Goal: Task Accomplishment & Management: Manage account settings

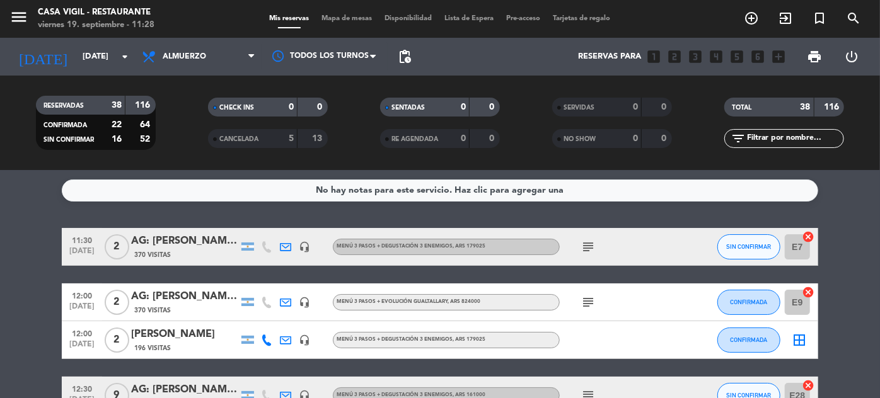
click at [774, 139] on input "text" at bounding box center [794, 139] width 98 height 14
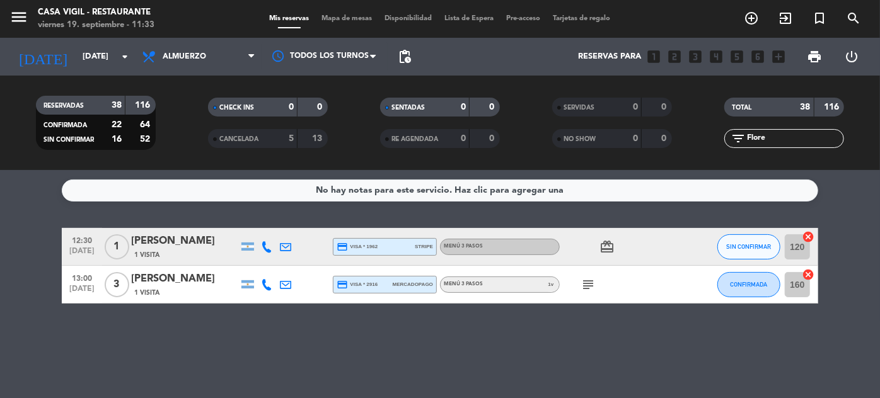
type input "Flore"
click at [94, 60] on input "[DATE]" at bounding box center [130, 57] width 108 height 22
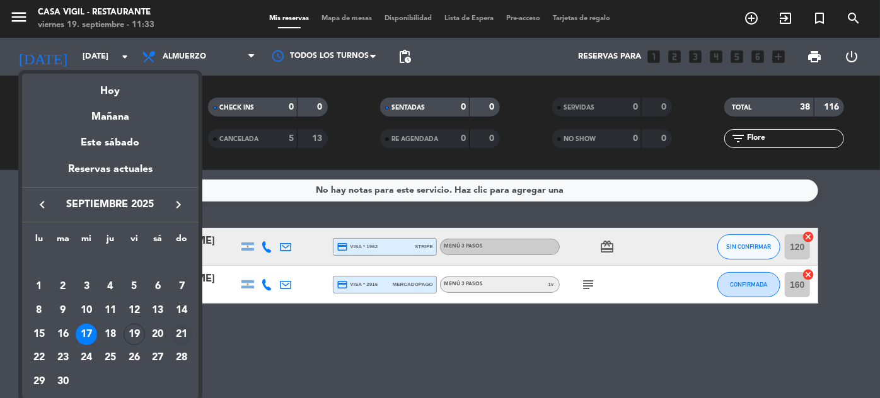
click at [185, 330] on div "21" at bounding box center [181, 334] width 21 height 21
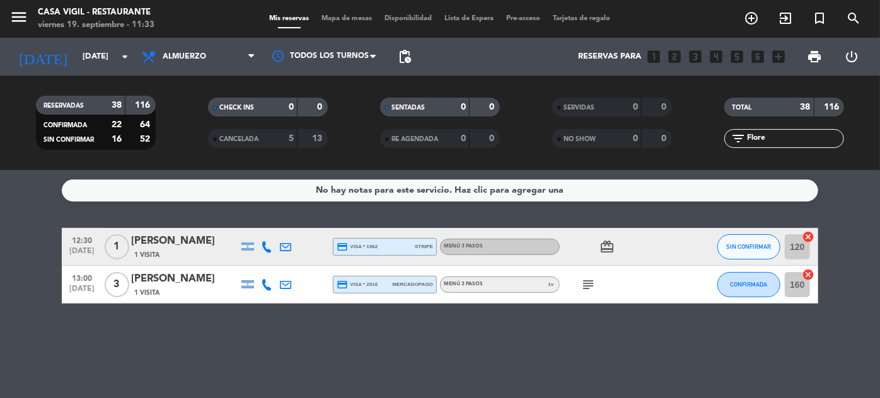
type input "[DATE]"
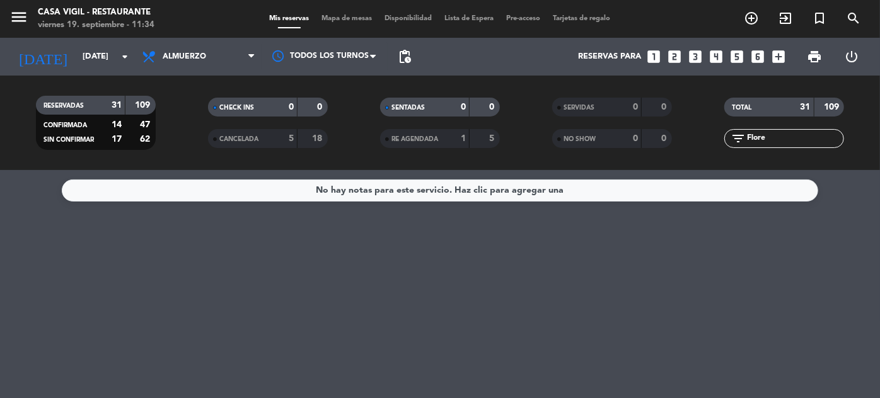
click at [788, 144] on input "Flore" at bounding box center [794, 139] width 98 height 14
type input "F"
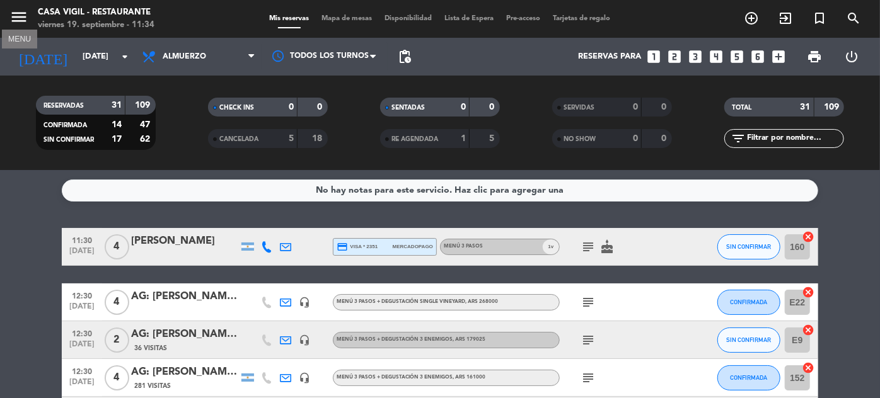
click at [13, 18] on icon "menu" at bounding box center [18, 17] width 19 height 19
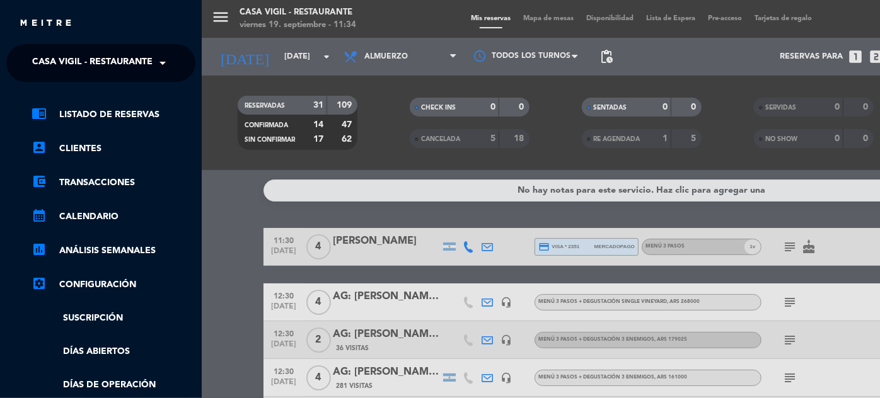
click at [155, 62] on span at bounding box center [165, 63] width 21 height 26
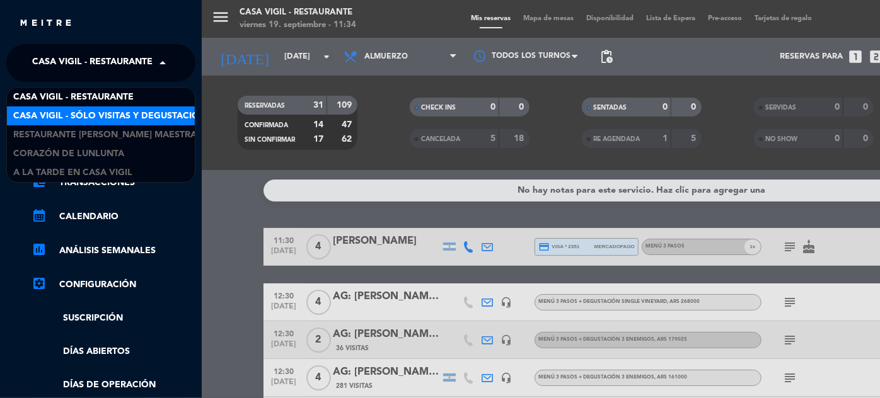
click at [147, 118] on span "Casa Vigil - SÓLO Visitas y Degustaciones" at bounding box center [115, 116] width 204 height 14
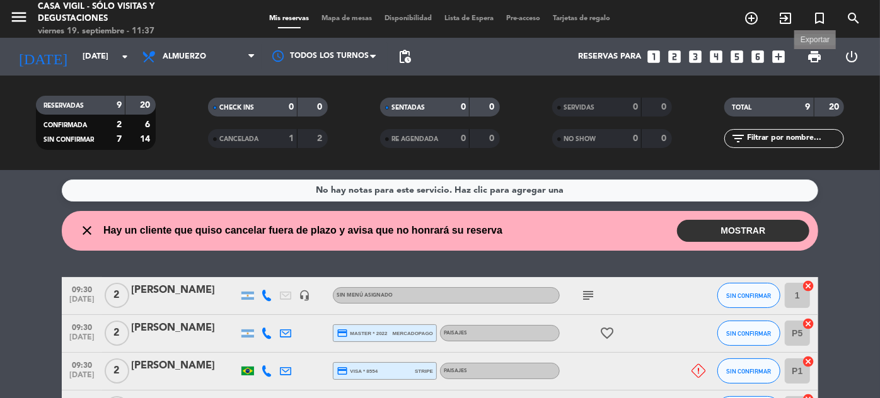
click at [812, 55] on span "print" at bounding box center [814, 56] width 15 height 15
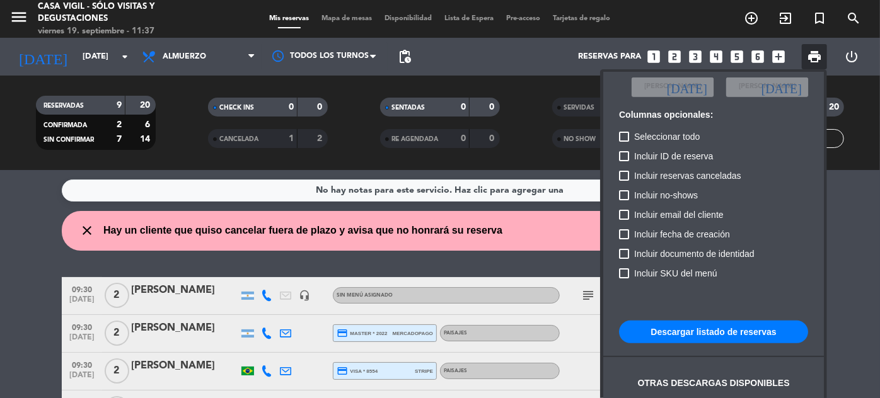
scroll to position [77, 0]
click at [700, 335] on button "Descargar listado de reservas" at bounding box center [713, 330] width 189 height 23
click at [166, 151] on div at bounding box center [440, 199] width 880 height 398
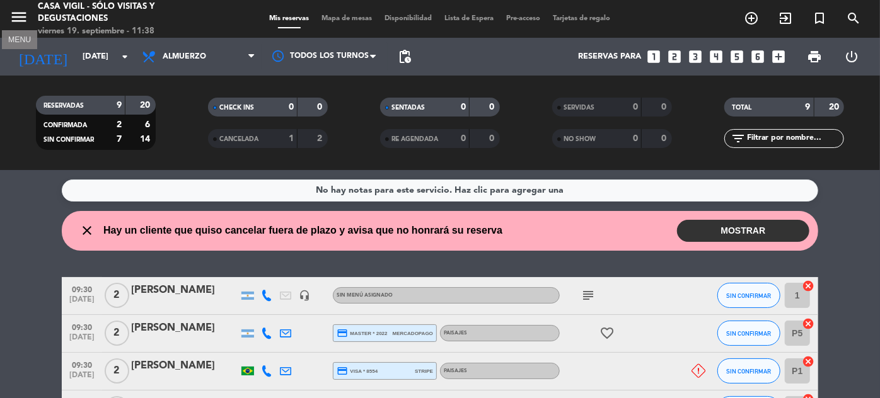
click at [21, 18] on icon "menu" at bounding box center [18, 17] width 19 height 19
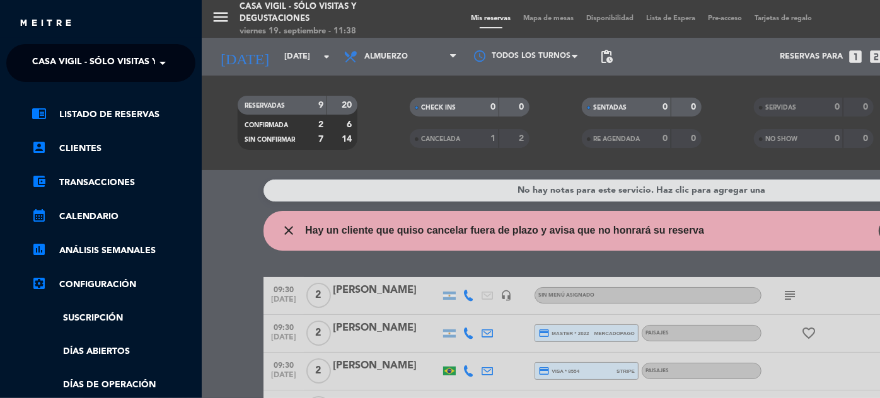
click at [144, 66] on span "Casa Vigil - SÓLO Visitas y Degustaciones" at bounding box center [134, 63] width 204 height 26
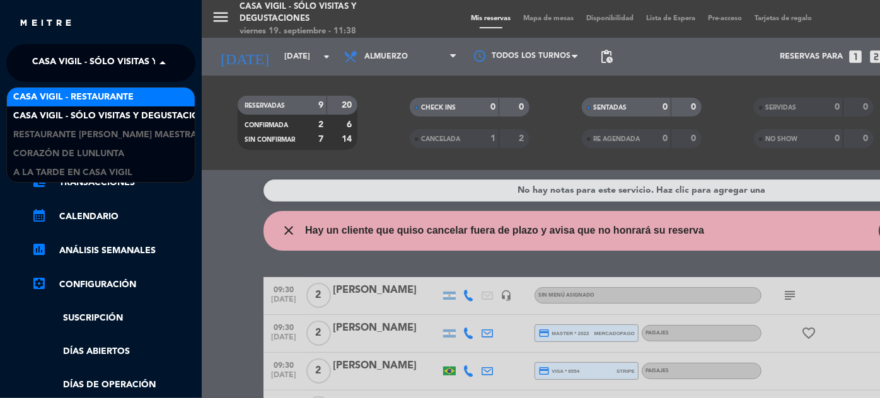
click at [127, 92] on span "Casa Vigil - Restaurante" at bounding box center [73, 97] width 120 height 14
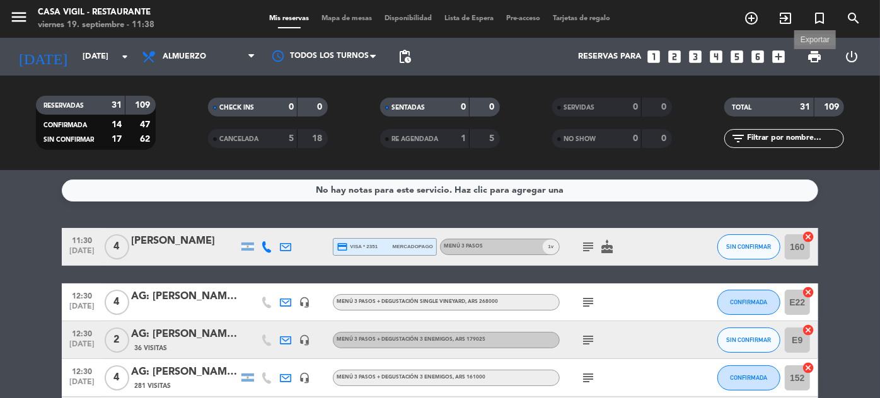
click at [812, 60] on span "print" at bounding box center [814, 56] width 15 height 15
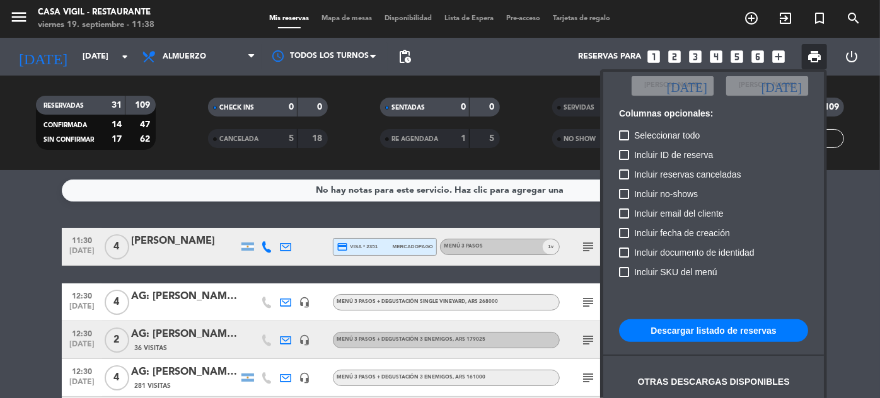
click at [730, 333] on button "Descargar listado de reservas" at bounding box center [713, 330] width 189 height 23
click at [99, 48] on div at bounding box center [440, 199] width 880 height 398
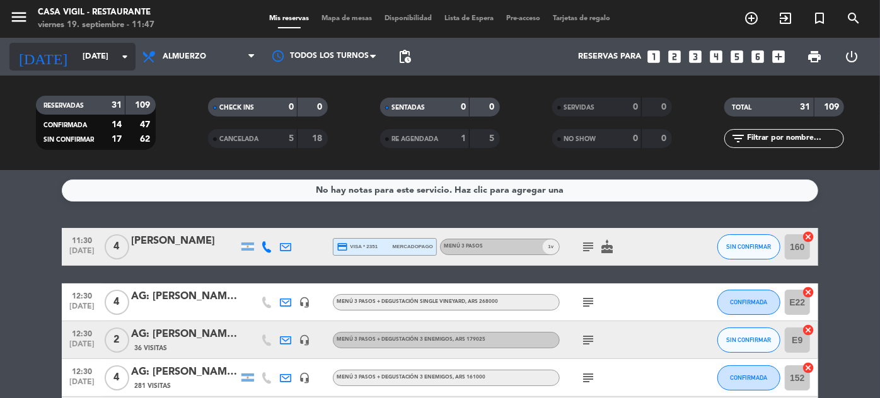
click at [98, 58] on input "[DATE]" at bounding box center [130, 57] width 108 height 22
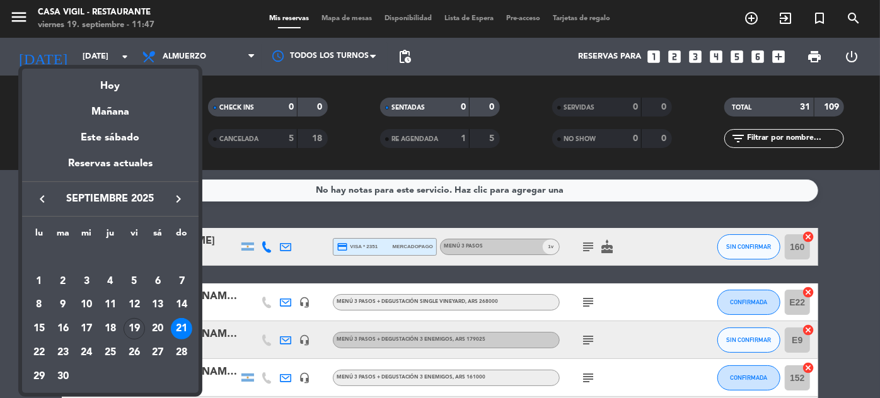
click at [178, 198] on icon "keyboard_arrow_right" at bounding box center [178, 199] width 15 height 15
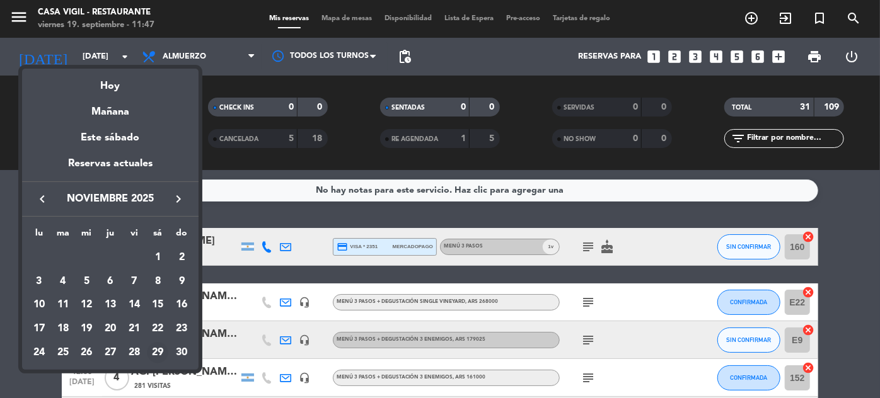
click at [161, 348] on div "29" at bounding box center [157, 352] width 21 height 21
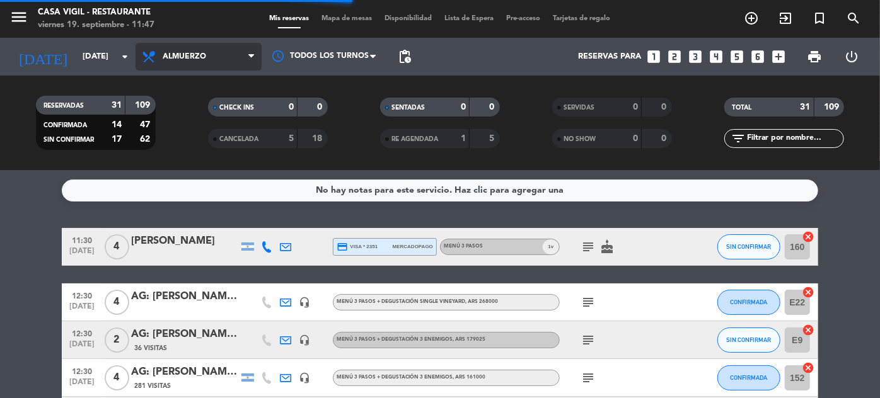
click at [188, 57] on span "Almuerzo" at bounding box center [184, 56] width 43 height 9
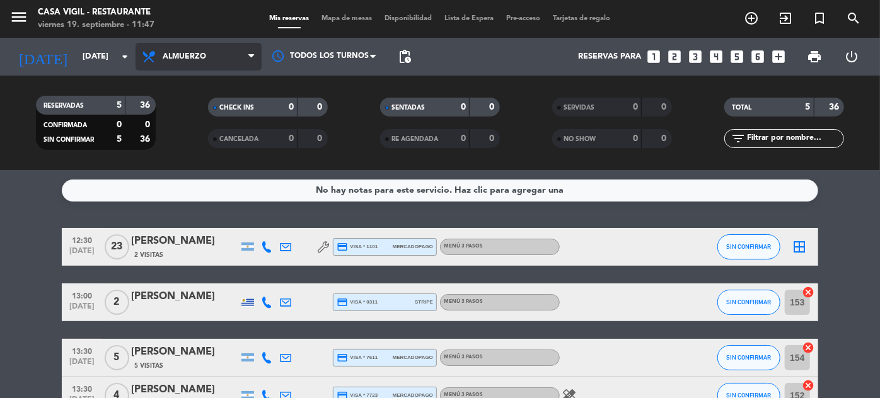
click at [183, 55] on span "Almuerzo" at bounding box center [184, 56] width 43 height 9
click at [181, 133] on div "menu Casa [PERSON_NAME] - Restaurante [DATE] 19. septiembre - 11:47 Mis reserva…" at bounding box center [440, 85] width 880 height 170
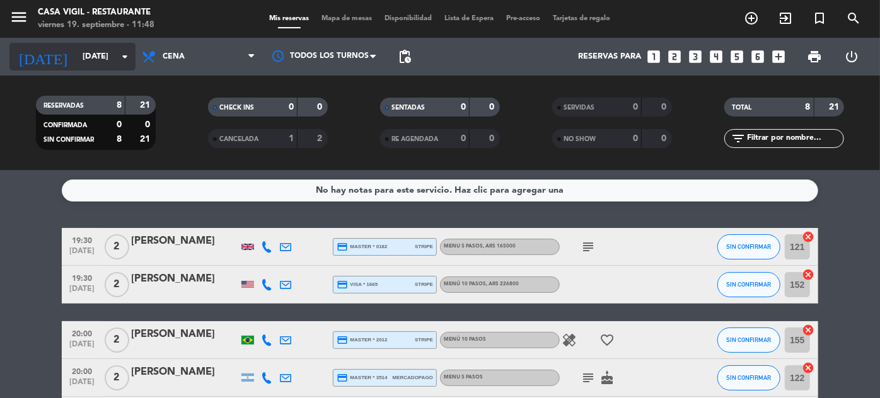
click at [84, 60] on input "[DATE]" at bounding box center [130, 57] width 108 height 22
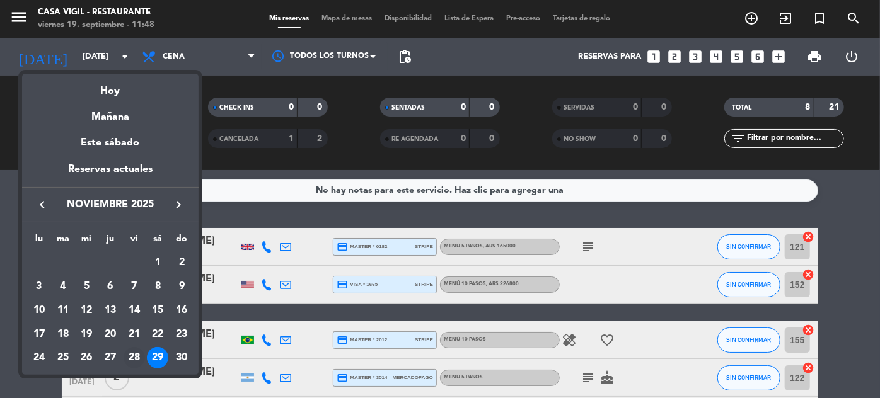
click at [128, 359] on div "28" at bounding box center [134, 357] width 21 height 21
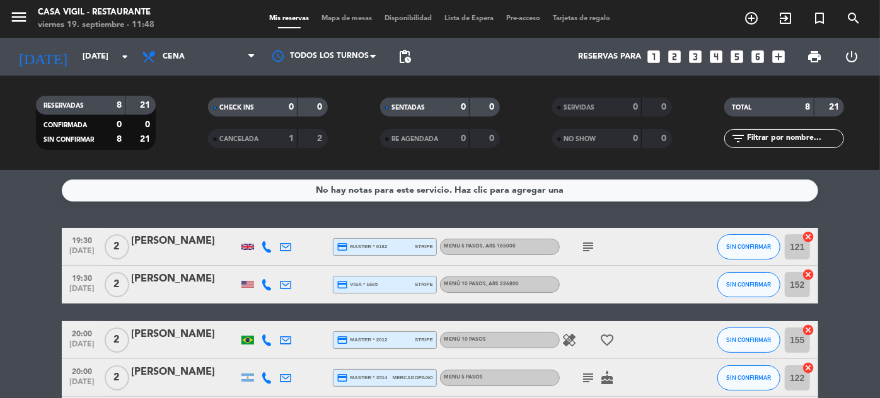
type input "[DATE]"
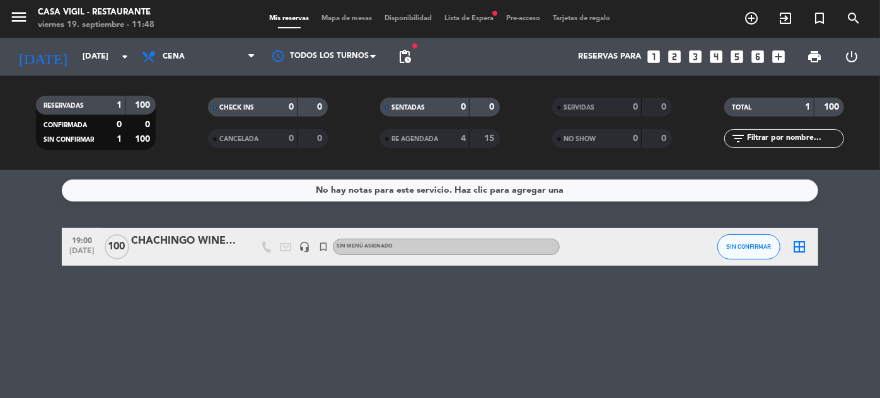
click at [475, 19] on span "Lista de Espera fiber_manual_record" at bounding box center [470, 18] width 62 height 7
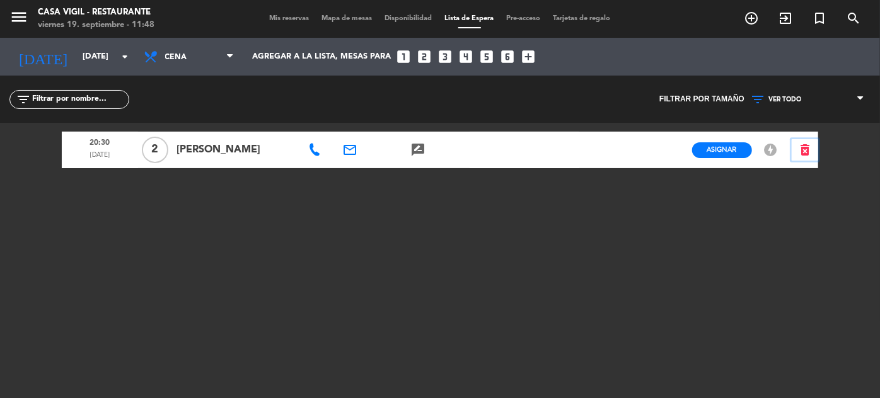
click at [809, 150] on icon "delete_forever" at bounding box center [804, 149] width 15 height 15
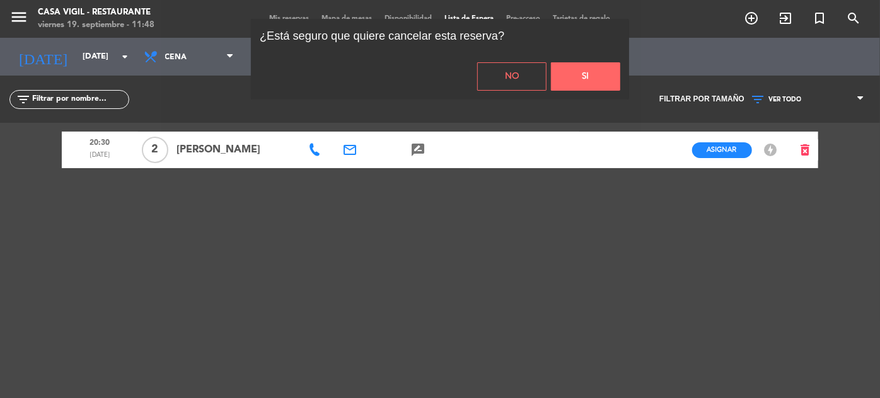
click at [591, 78] on button "Si" at bounding box center [585, 76] width 69 height 28
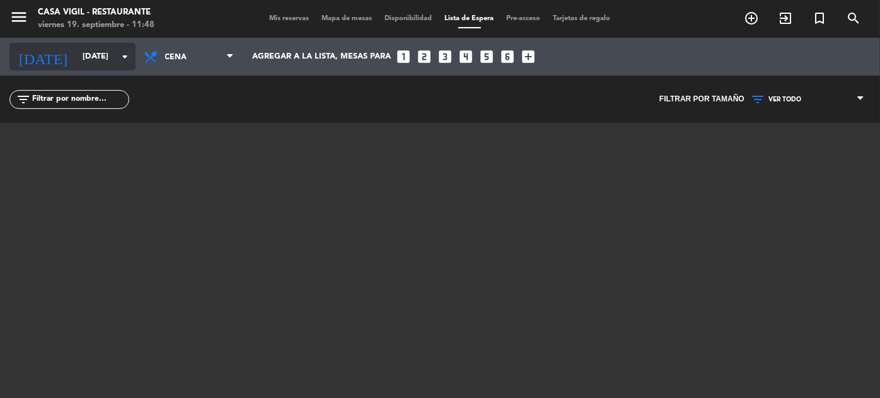
click at [99, 51] on input "[DATE]" at bounding box center [130, 57] width 108 height 22
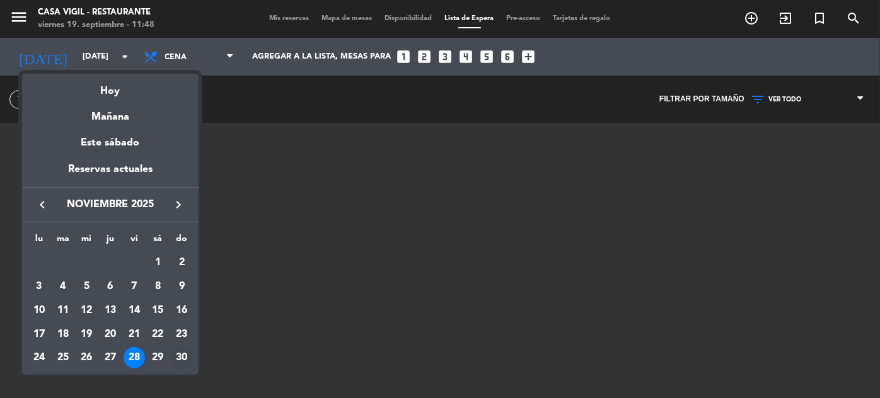
click at [176, 355] on div "30" at bounding box center [181, 357] width 21 height 21
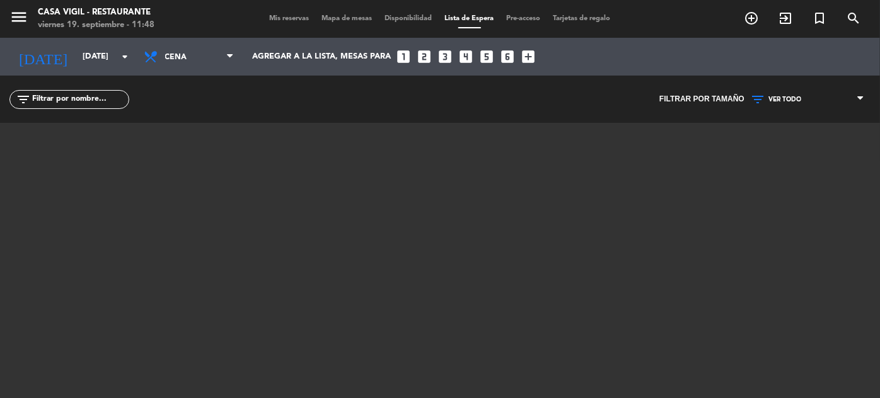
type input "[DATE]"
click at [279, 16] on span "Mis reservas" at bounding box center [289, 18] width 52 height 7
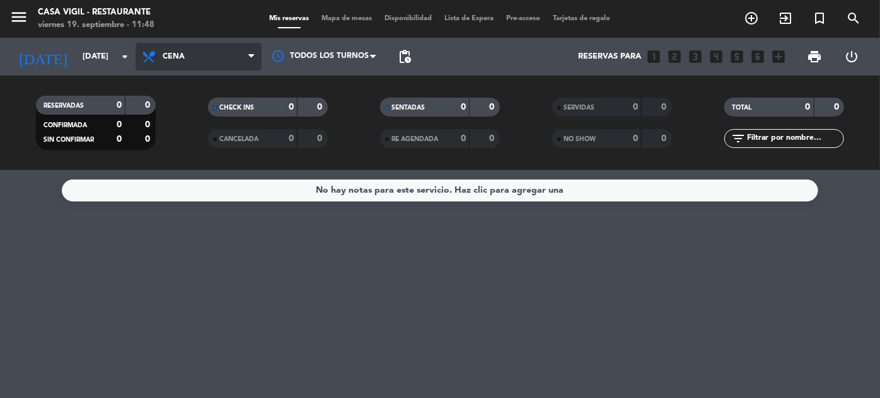
click at [182, 60] on span "Cena" at bounding box center [174, 56] width 22 height 9
click at [192, 110] on div "menu Casa [PERSON_NAME] - Restaurante [DATE] 19. septiembre - 11:48 Mis reserva…" at bounding box center [440, 85] width 880 height 170
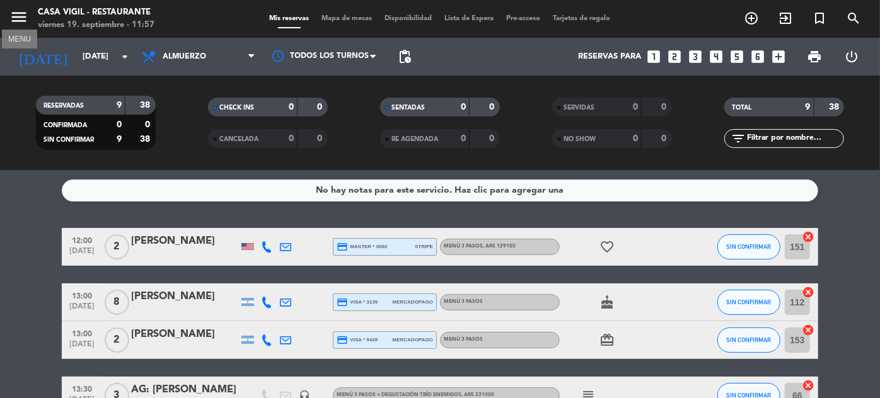
click at [13, 19] on icon "menu" at bounding box center [18, 17] width 19 height 19
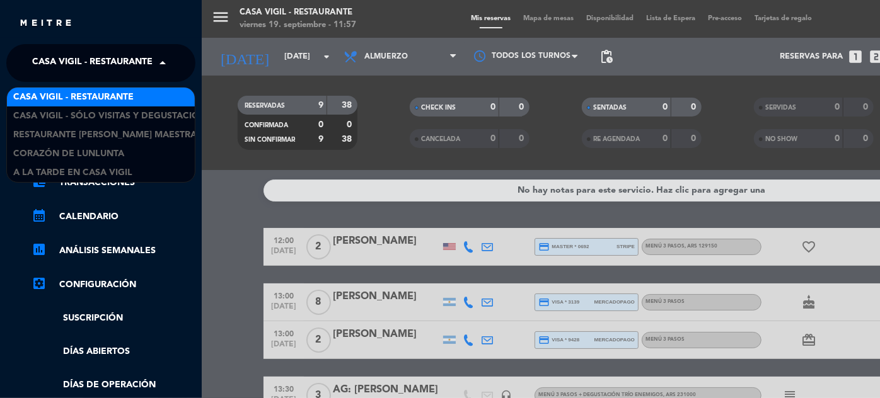
click at [170, 72] on span at bounding box center [165, 63] width 21 height 26
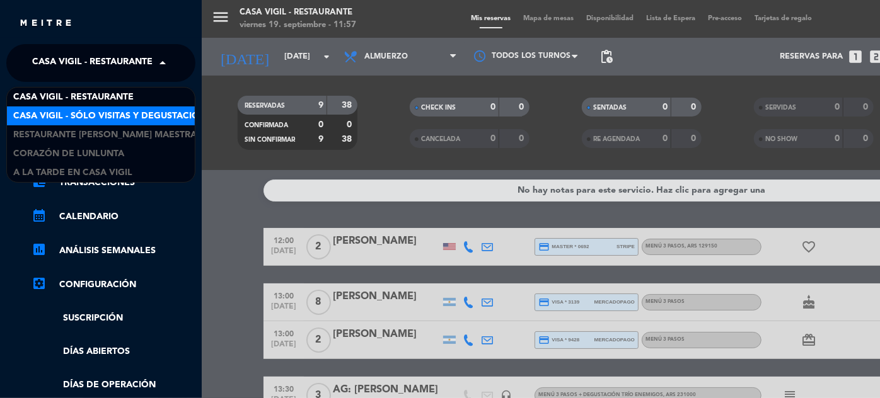
click at [147, 118] on span "Casa Vigil - SÓLO Visitas y Degustaciones" at bounding box center [115, 116] width 204 height 14
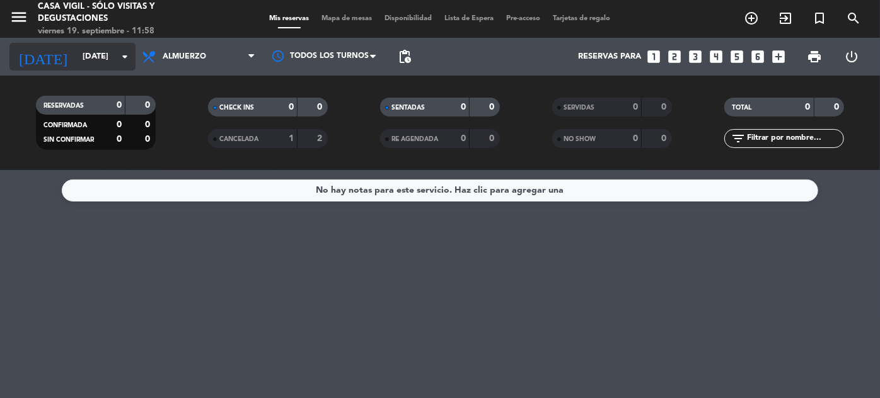
click at [85, 57] on input "[DATE]" at bounding box center [130, 57] width 108 height 22
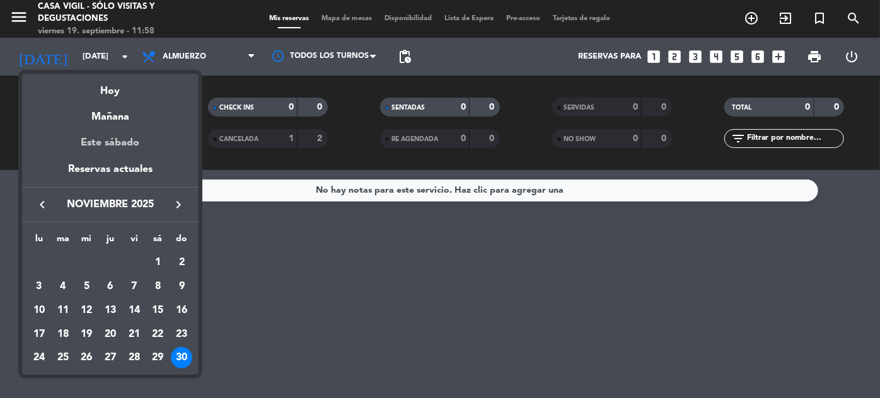
click at [121, 146] on div "Este sábado" at bounding box center [110, 142] width 176 height 35
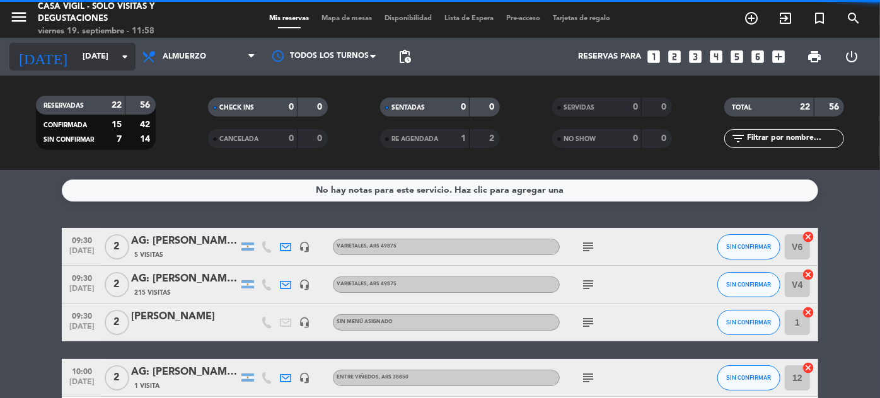
click at [95, 60] on input "[DATE]" at bounding box center [130, 57] width 108 height 22
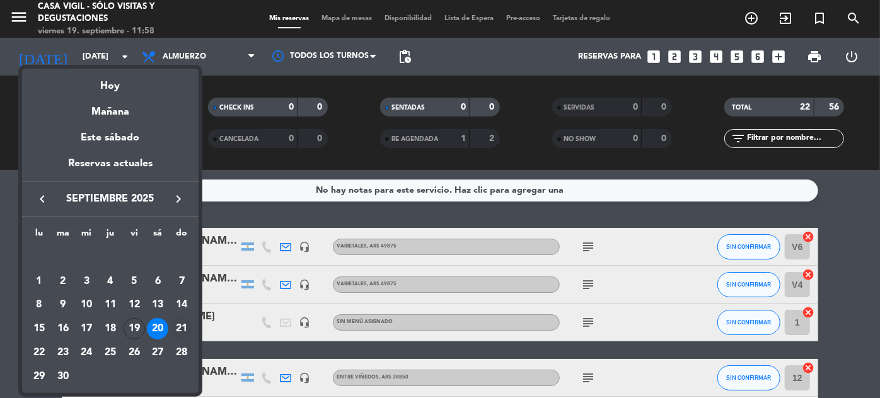
click at [179, 326] on div "21" at bounding box center [181, 328] width 21 height 21
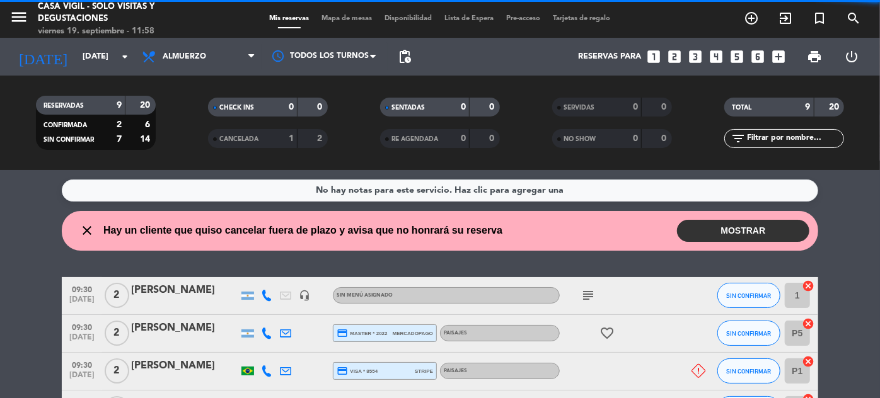
click at [788, 141] on input "text" at bounding box center [794, 139] width 98 height 14
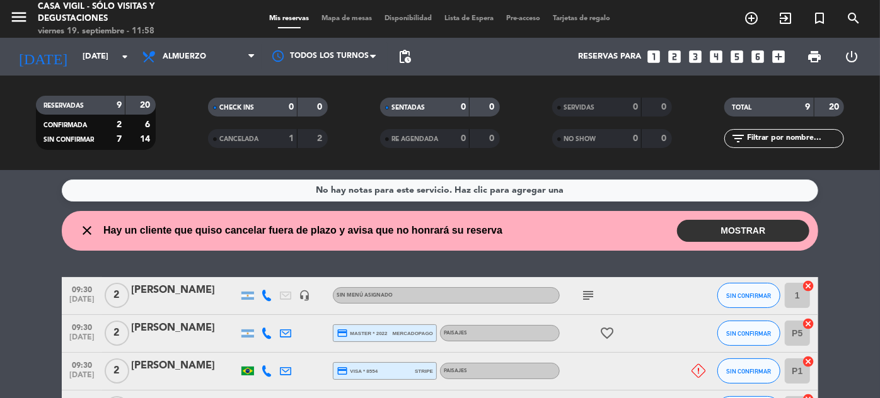
click at [87, 305] on span "[DATE]" at bounding box center [82, 303] width 32 height 14
click at [84, 321] on span "09:30" at bounding box center [82, 326] width 32 height 14
click at [757, 331] on span "SIN CONFIRMAR" at bounding box center [749, 333] width 45 height 7
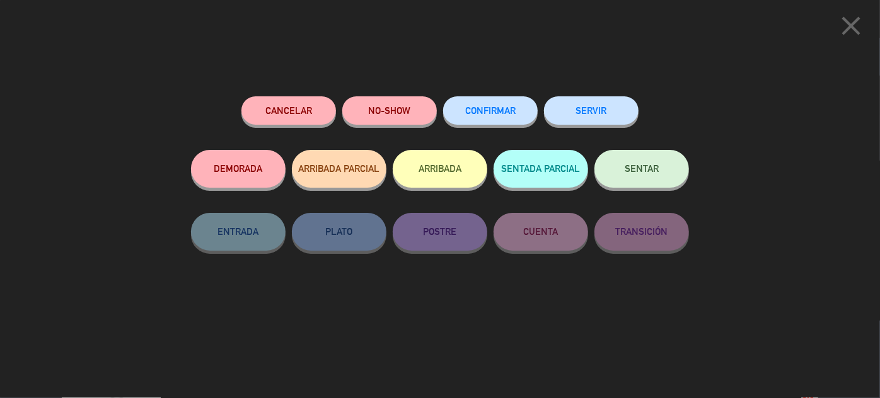
click at [507, 102] on button "CONFIRMAR" at bounding box center [490, 110] width 95 height 28
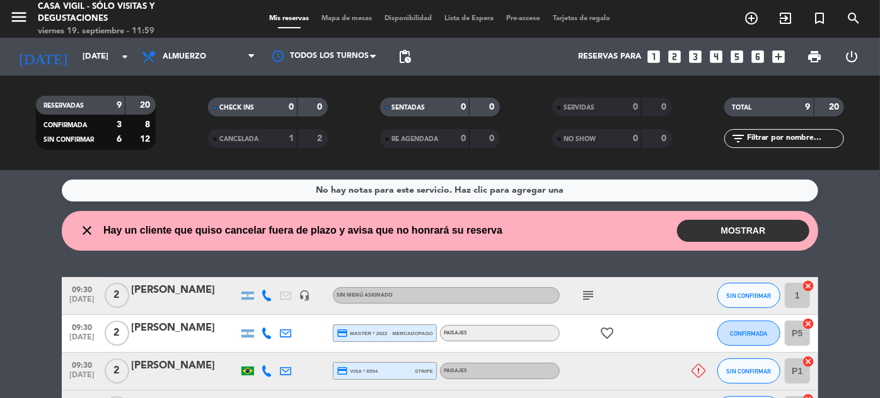
click at [83, 370] on span "09:30" at bounding box center [82, 364] width 32 height 14
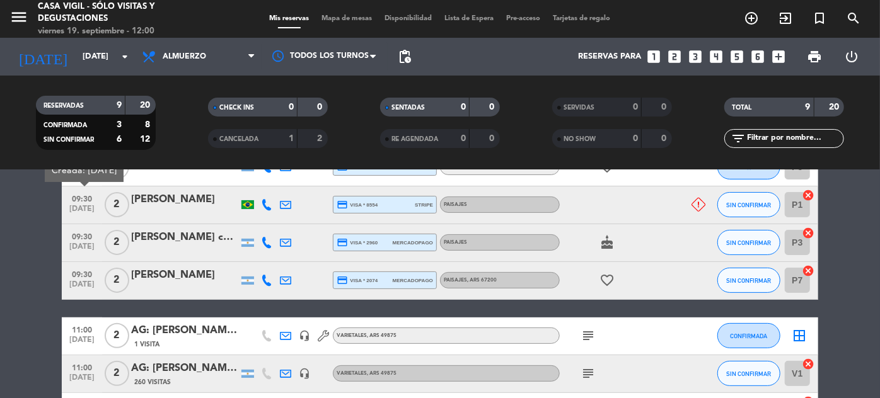
scroll to position [171, 0]
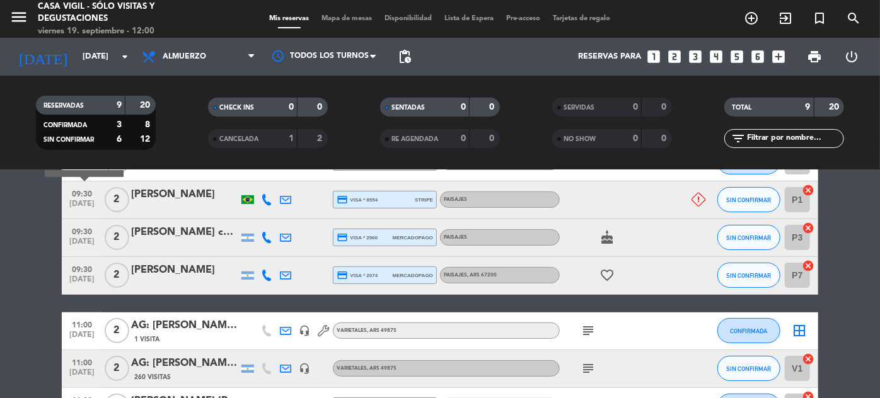
click at [81, 242] on span "[DATE]" at bounding box center [82, 245] width 32 height 14
click at [762, 239] on span "SIN CONFIRMAR" at bounding box center [749, 237] width 45 height 7
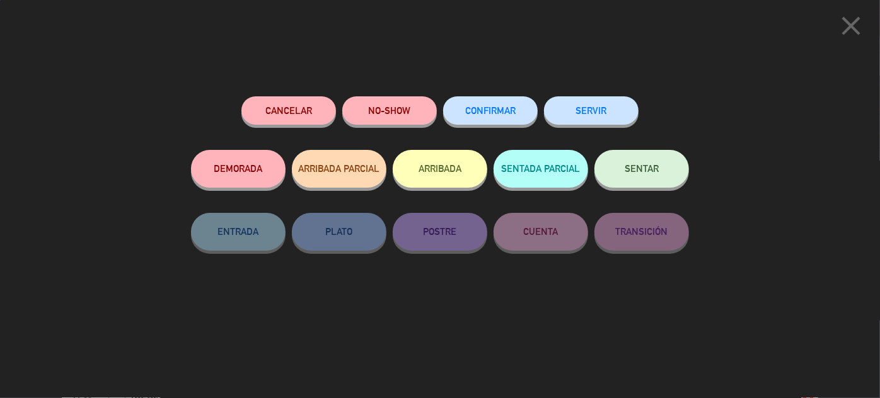
click at [510, 110] on span "CONFIRMAR" at bounding box center [490, 110] width 50 height 11
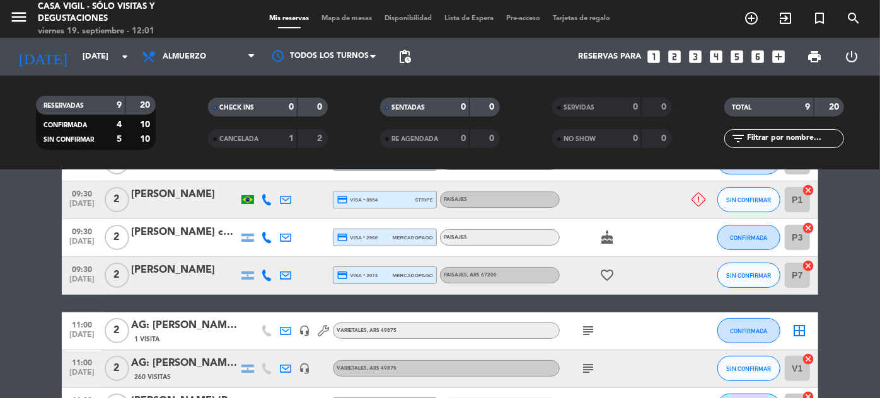
click at [83, 273] on span "09:30" at bounding box center [82, 269] width 32 height 14
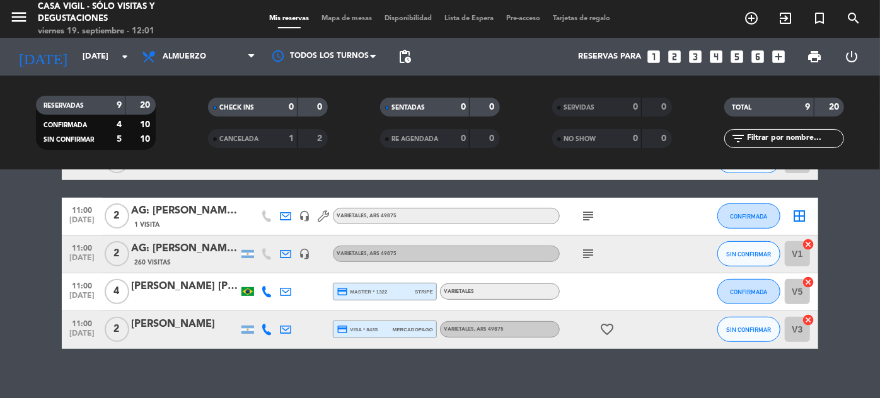
click at [74, 333] on span "[DATE]" at bounding box center [82, 337] width 32 height 14
click at [24, 15] on icon "menu" at bounding box center [18, 17] width 19 height 19
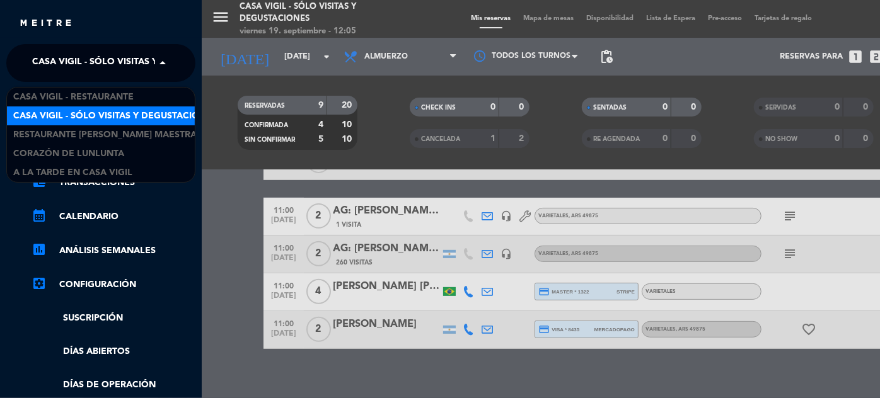
click at [165, 58] on span at bounding box center [165, 63] width 21 height 26
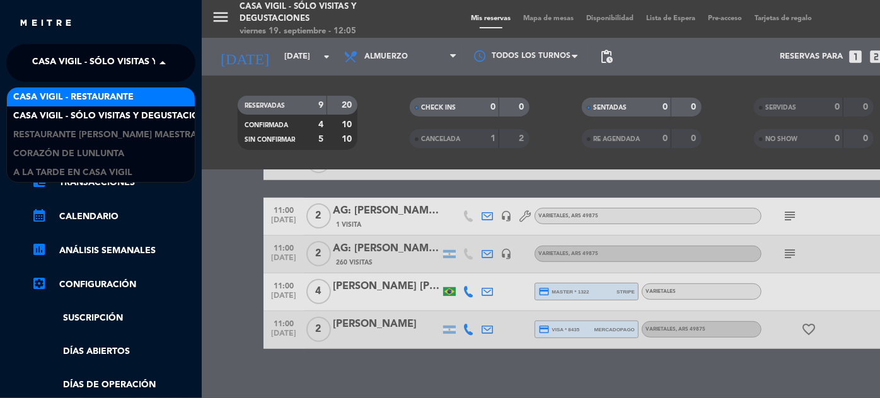
click at [125, 95] on span "Casa Vigil - Restaurante" at bounding box center [73, 97] width 120 height 14
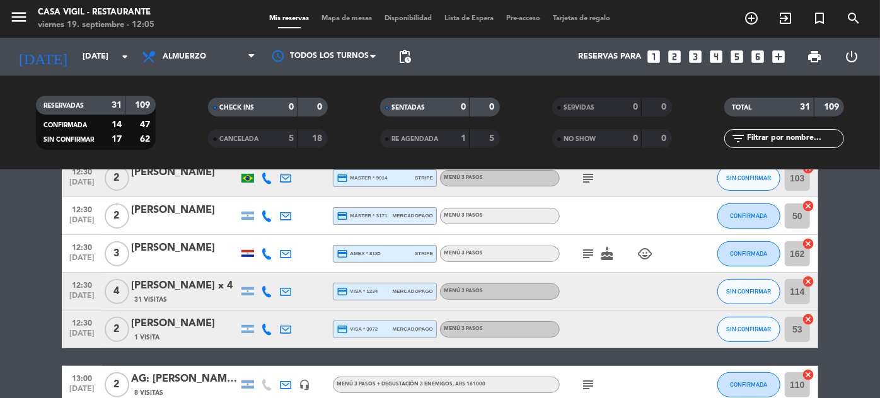
scroll to position [0, 0]
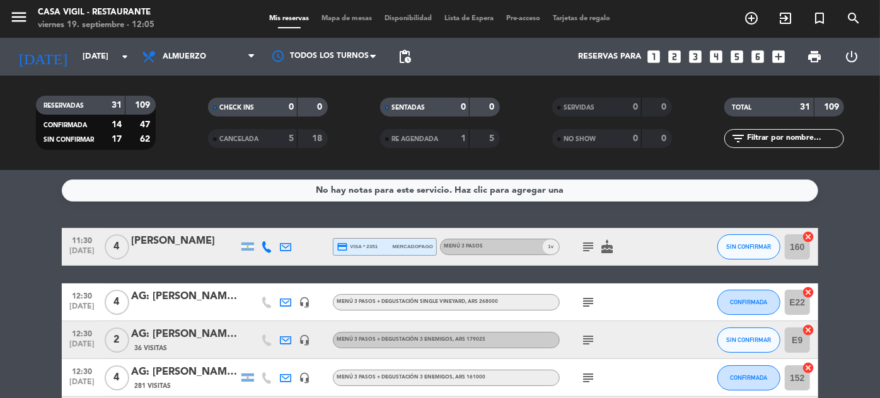
click at [91, 245] on span "11:30" at bounding box center [82, 240] width 32 height 14
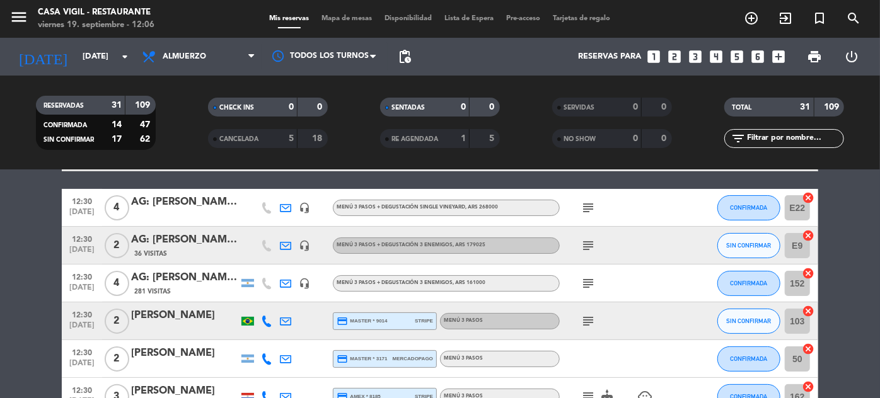
scroll to position [114, 0]
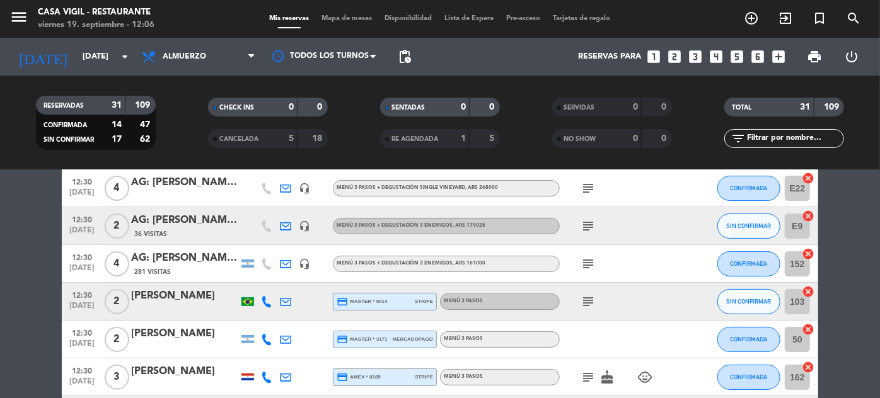
click at [74, 299] on span "12:30" at bounding box center [82, 294] width 32 height 14
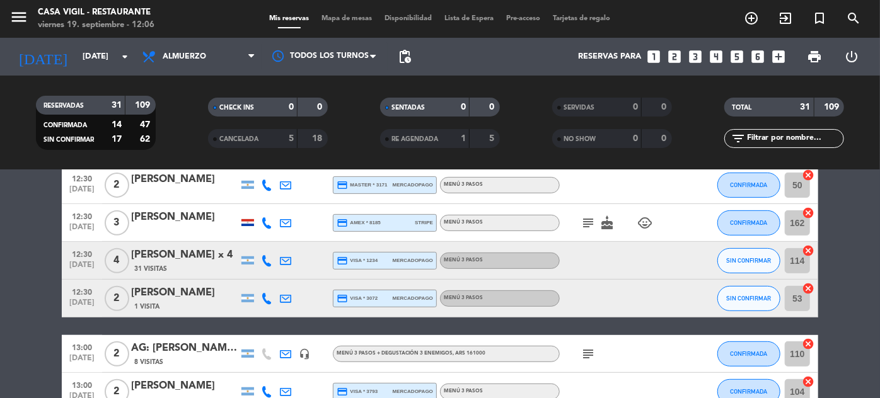
scroll to position [286, 0]
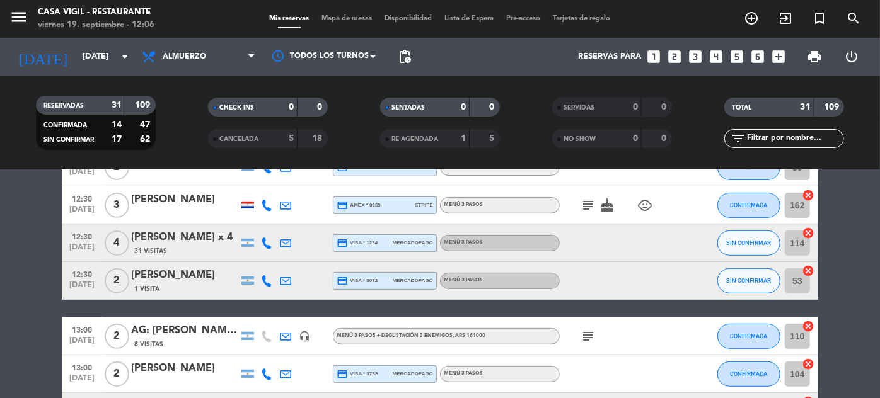
click at [84, 239] on span "12:30" at bounding box center [82, 236] width 32 height 14
click at [82, 282] on span "[DATE]" at bounding box center [82, 288] width 32 height 14
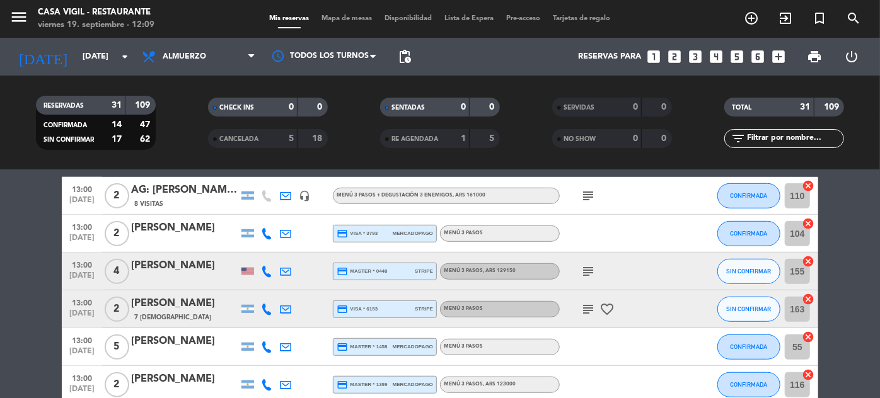
scroll to position [458, 0]
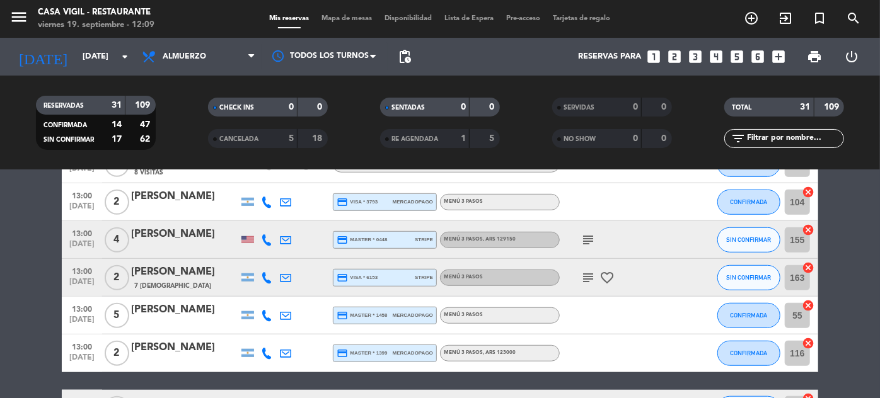
click at [92, 239] on span "13:00" at bounding box center [82, 233] width 32 height 14
click at [95, 275] on span "13:00" at bounding box center [82, 270] width 32 height 14
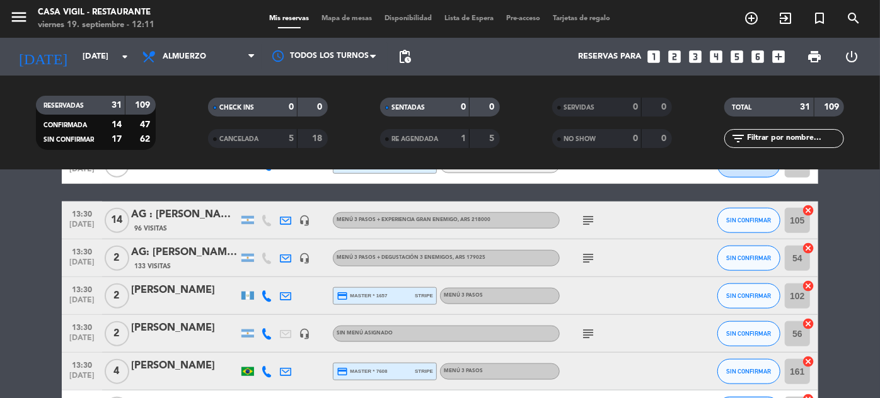
scroll to position [630, 0]
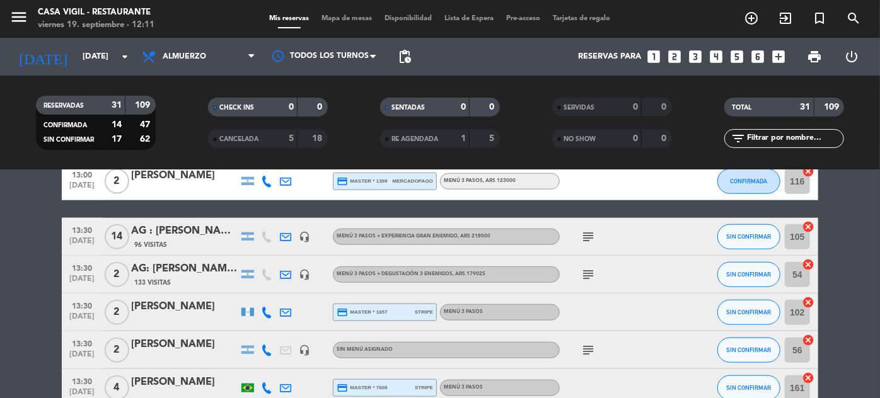
click at [77, 309] on span "13:30" at bounding box center [82, 305] width 32 height 14
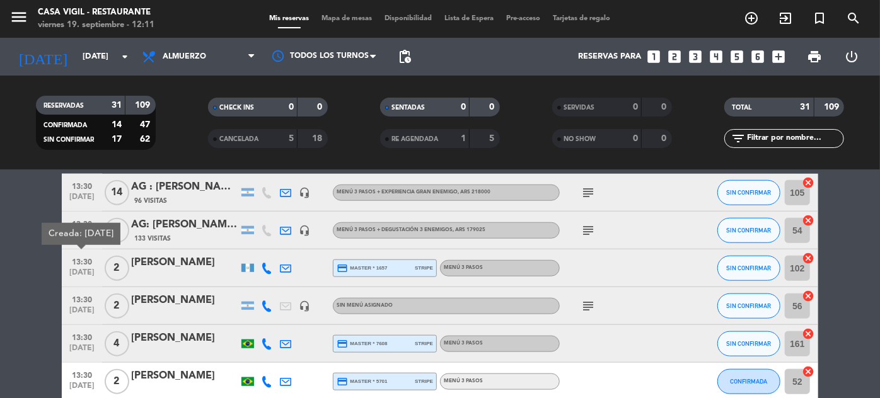
scroll to position [687, 0]
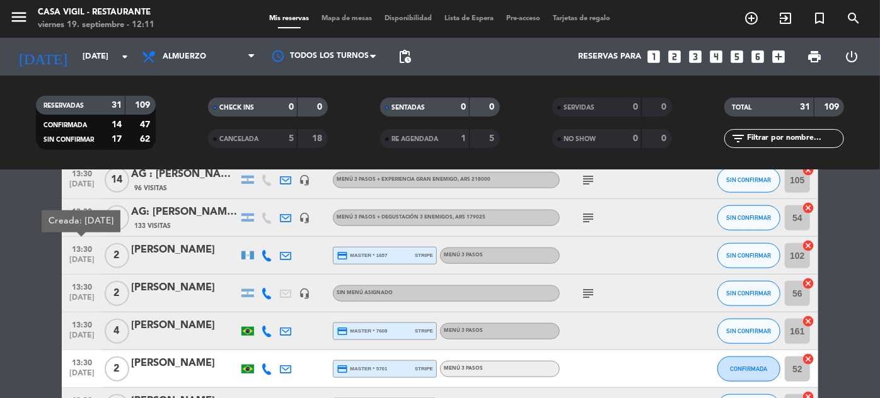
click at [79, 288] on span "13:30" at bounding box center [82, 286] width 32 height 14
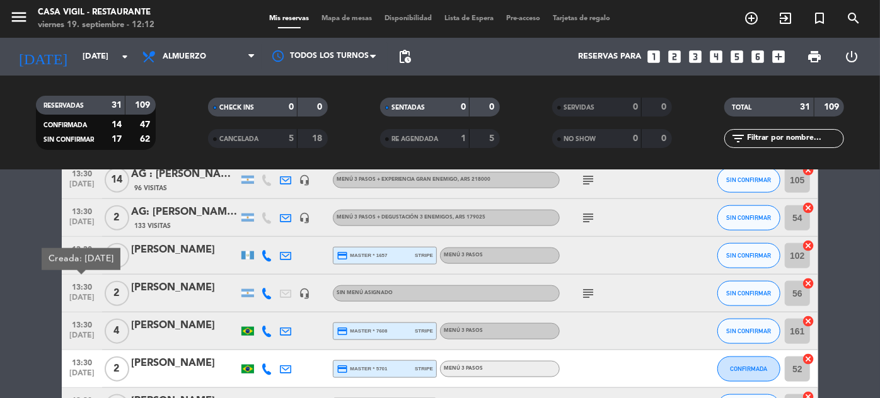
click at [64, 329] on div "13:30 [DATE]" at bounding box center [82, 331] width 40 height 37
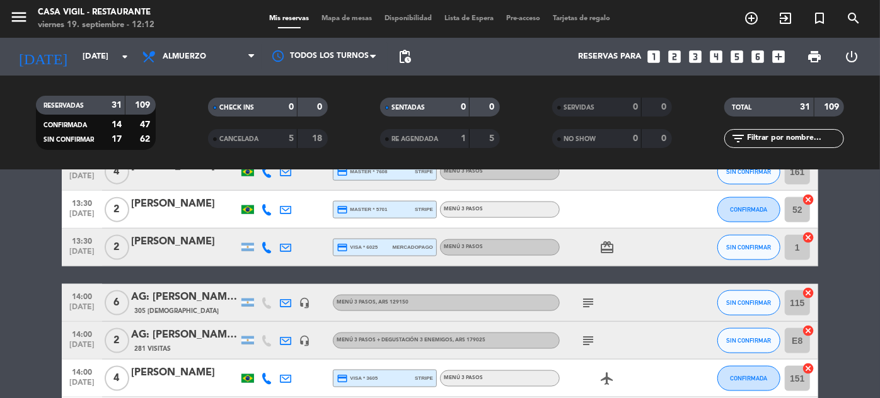
scroll to position [859, 0]
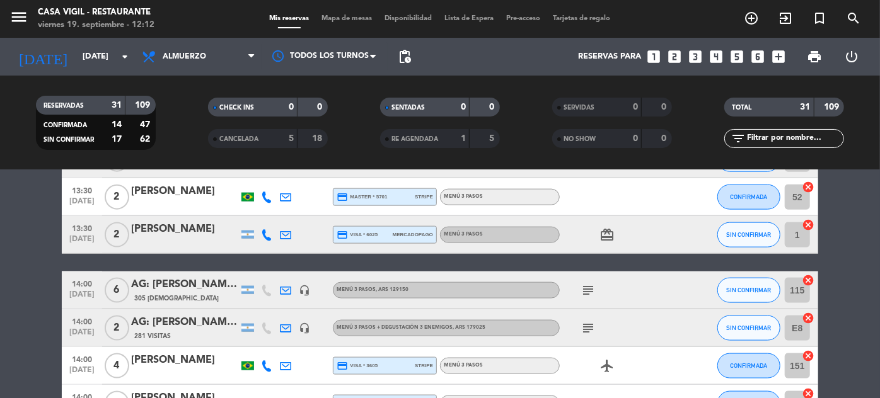
click at [76, 244] on span "[DATE]" at bounding box center [82, 242] width 32 height 14
click at [742, 234] on span "SIN CONFIRMAR" at bounding box center [749, 234] width 45 height 7
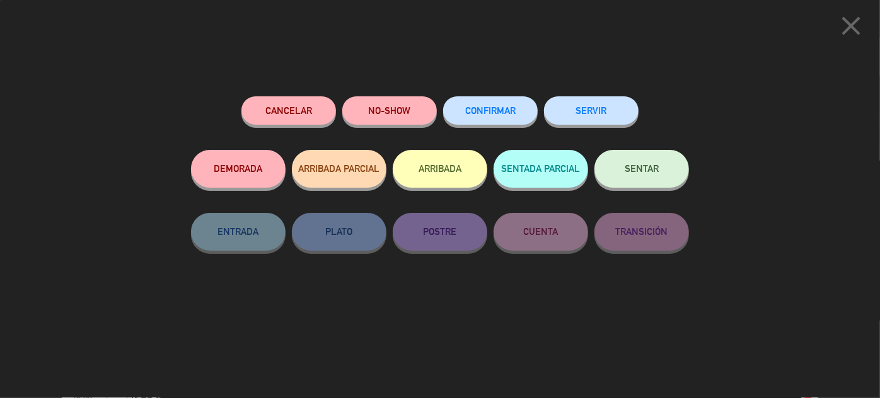
click at [523, 108] on button "CONFIRMAR" at bounding box center [490, 110] width 95 height 28
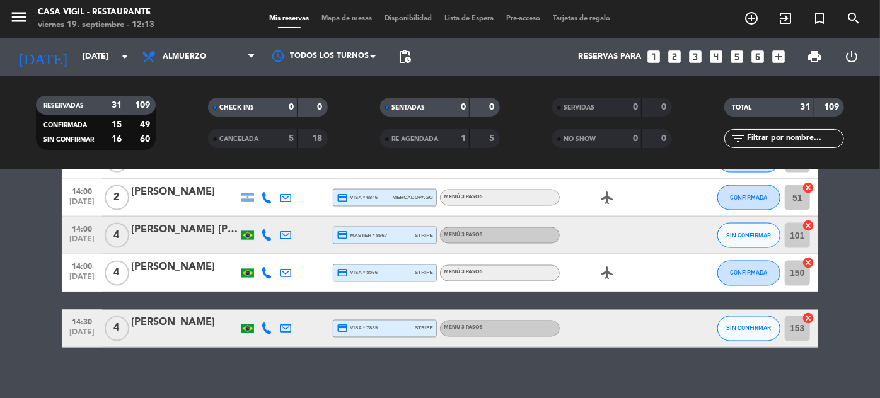
scroll to position [1146, 0]
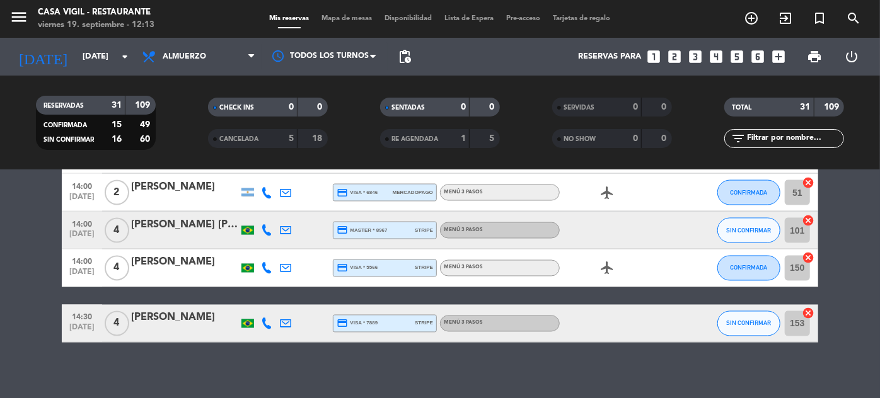
click at [89, 228] on span "14:00" at bounding box center [82, 223] width 32 height 14
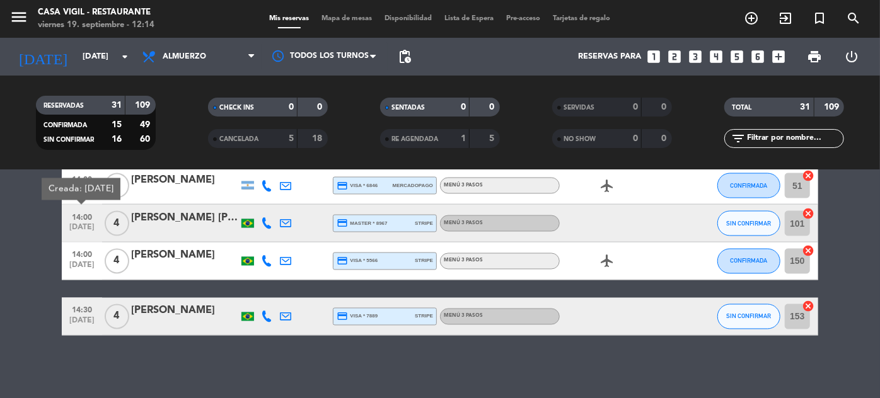
click at [82, 324] on span "[DATE]" at bounding box center [82, 324] width 32 height 14
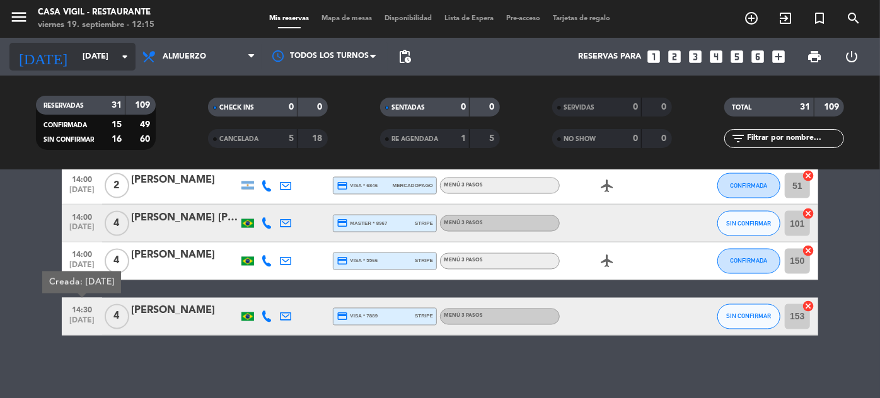
click at [84, 58] on input "[DATE]" at bounding box center [130, 57] width 108 height 22
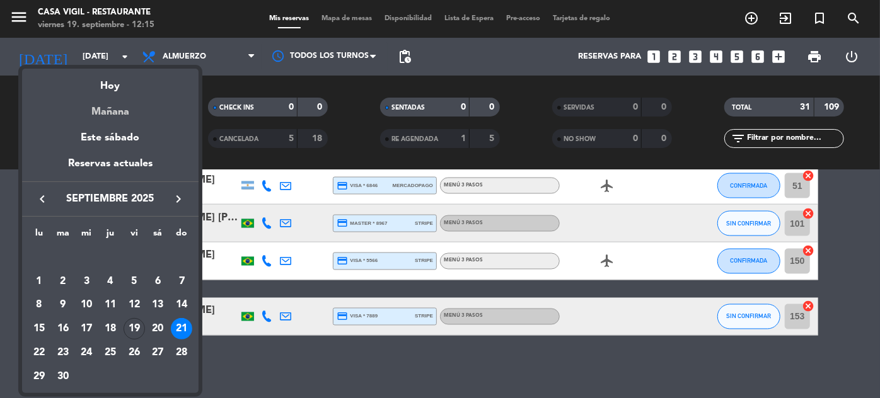
click at [108, 111] on div "Mañana" at bounding box center [110, 108] width 176 height 26
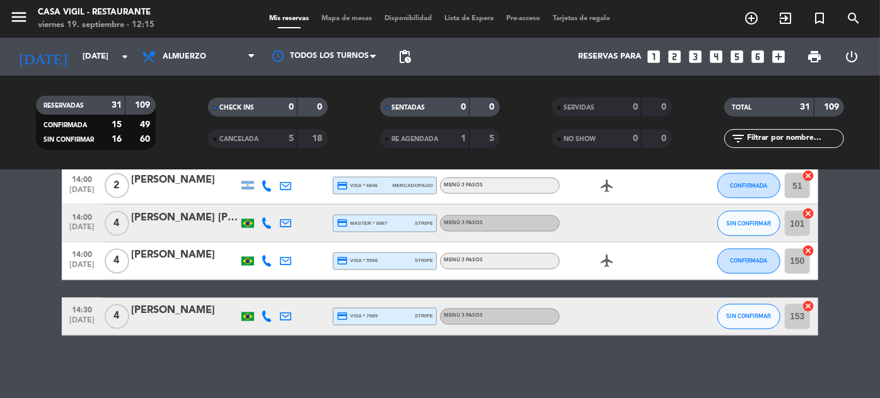
type input "[DATE]"
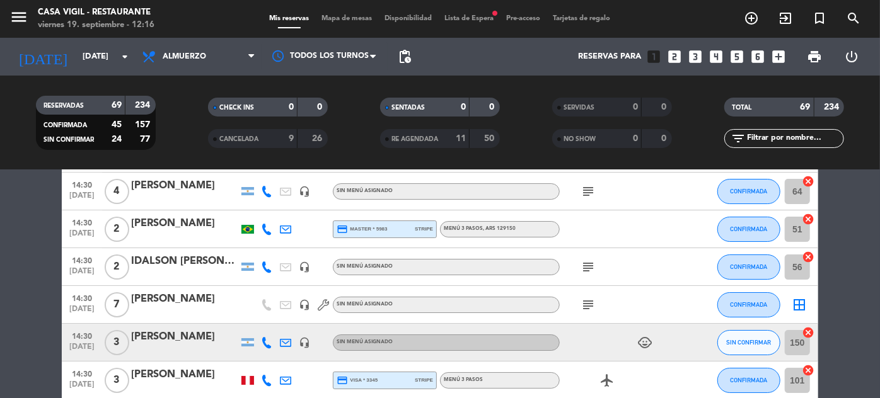
scroll to position [2607, 0]
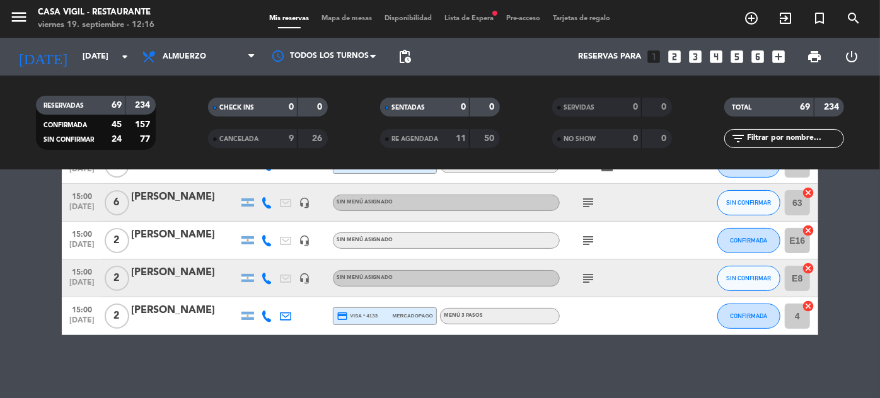
click at [594, 282] on icon "subject" at bounding box center [587, 278] width 15 height 15
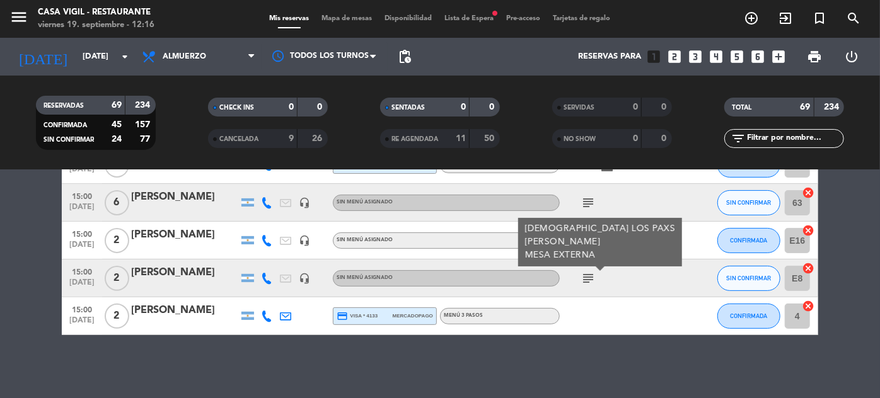
click at [657, 301] on div at bounding box center [616, 315] width 113 height 37
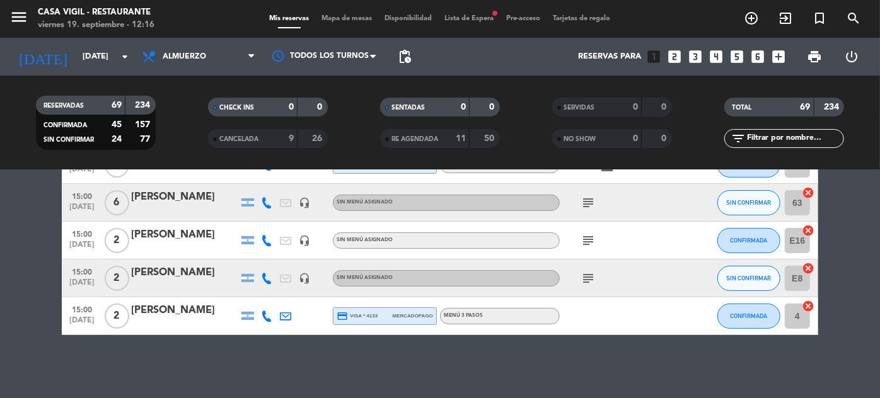
click at [590, 238] on icon "subject" at bounding box center [587, 240] width 15 height 15
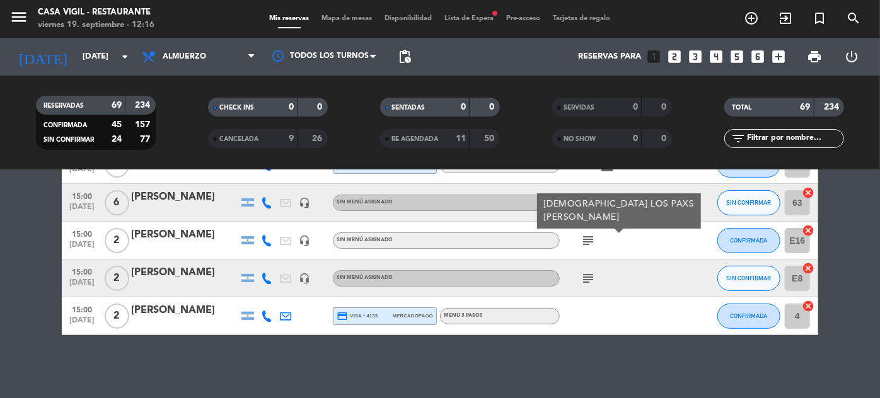
scroll to position [2550, 0]
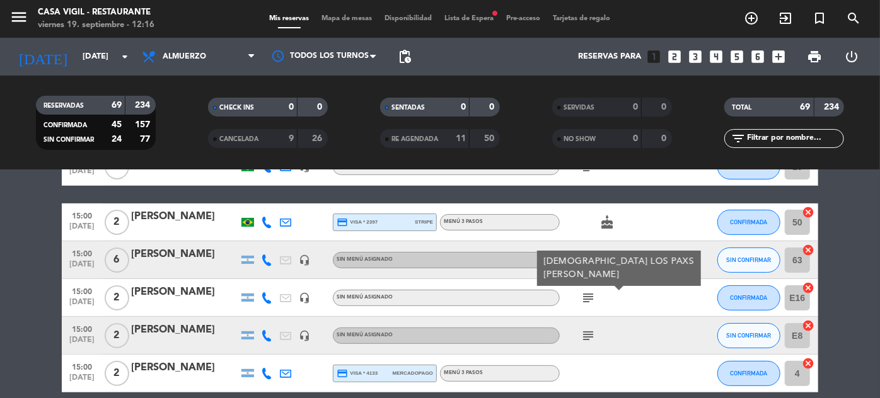
click at [681, 279] on div at bounding box center [690, 297] width 34 height 37
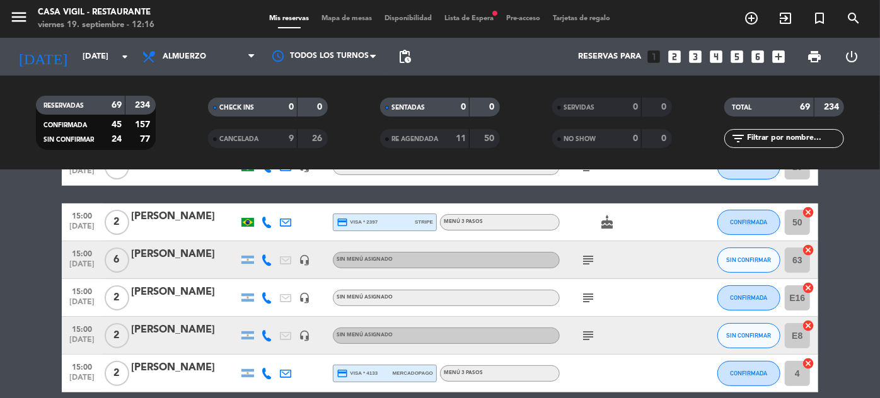
click at [592, 256] on icon "subject" at bounding box center [587, 260] width 15 height 15
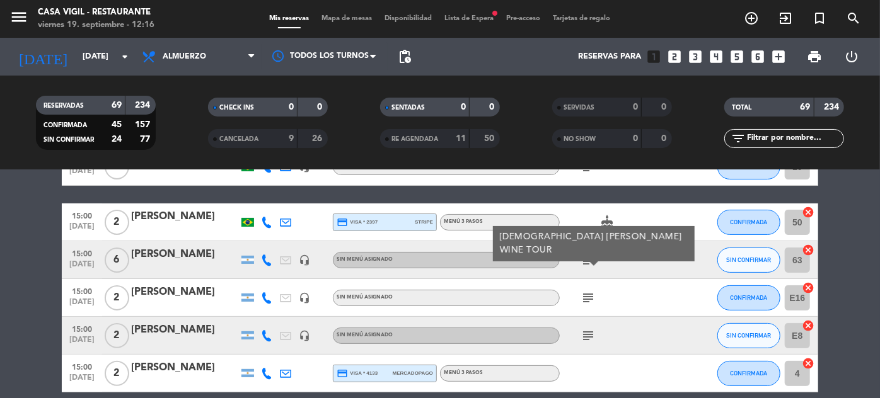
click at [681, 280] on div at bounding box center [690, 297] width 34 height 37
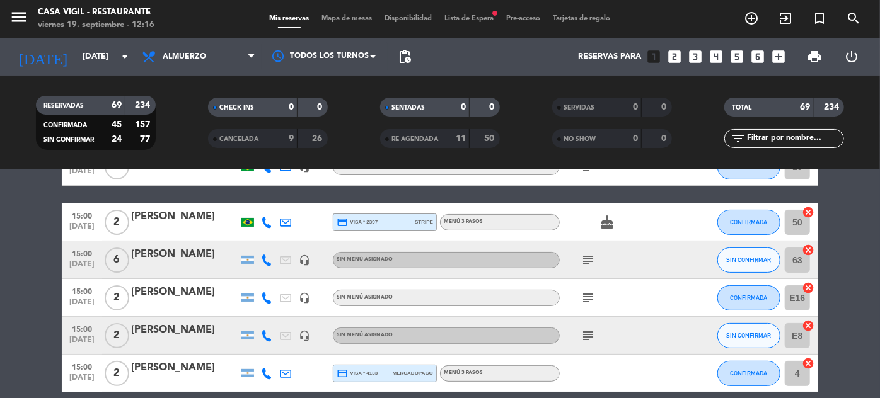
click at [64, 260] on div "15:00 [DATE]" at bounding box center [82, 259] width 40 height 37
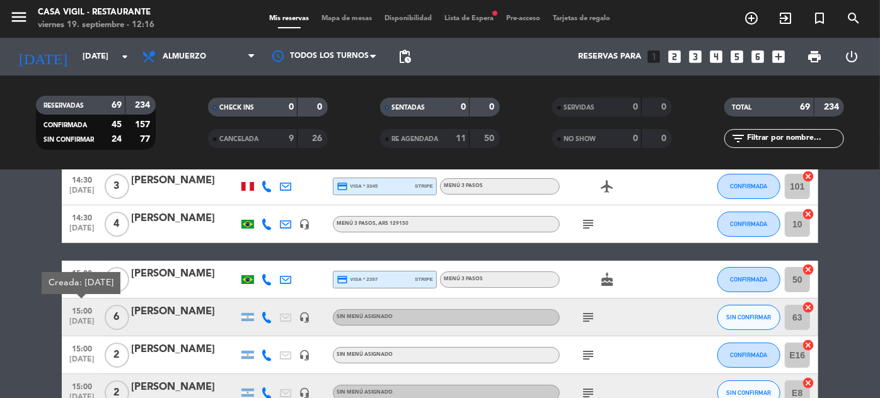
scroll to position [2435, 0]
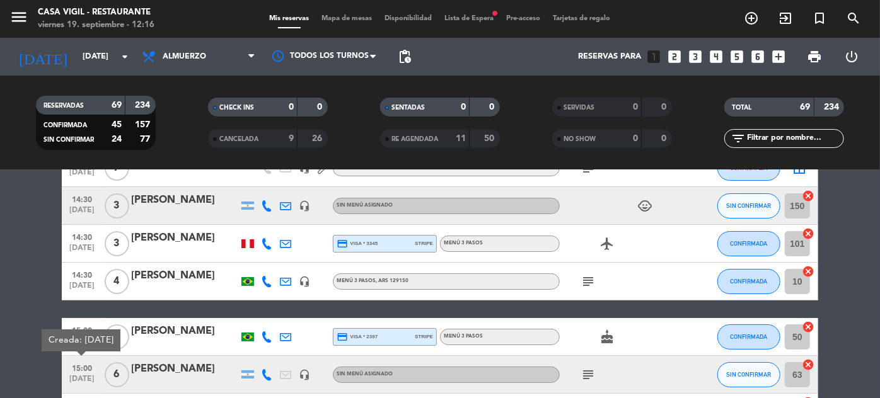
click at [595, 279] on icon "subject" at bounding box center [587, 281] width 15 height 15
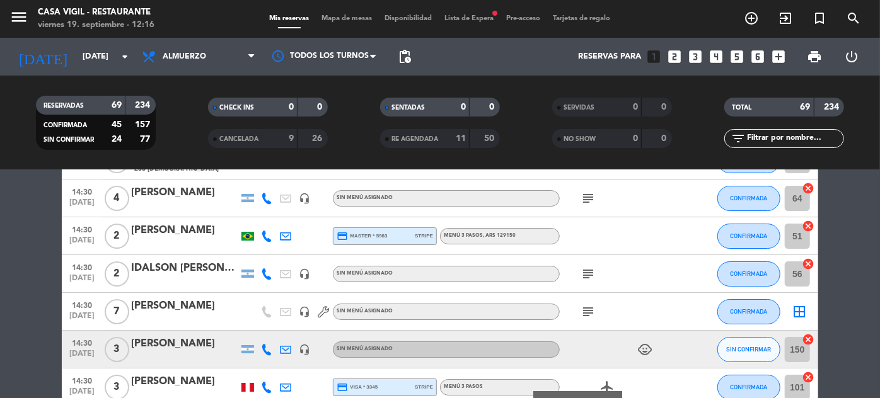
scroll to position [2263, 0]
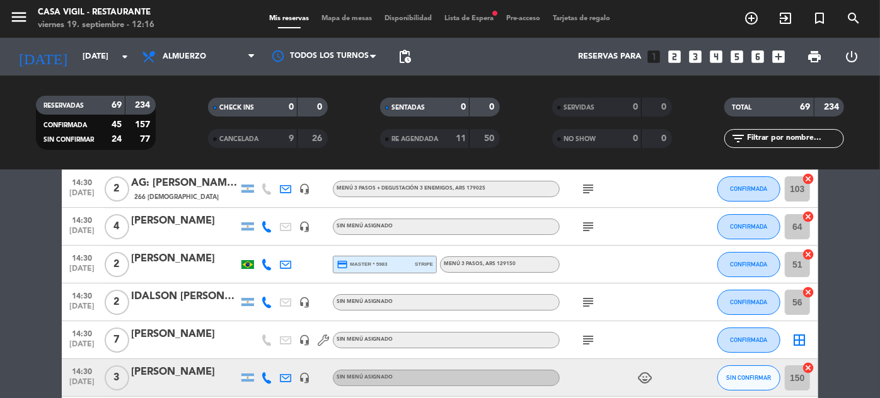
click at [583, 342] on icon "subject" at bounding box center [587, 340] width 15 height 15
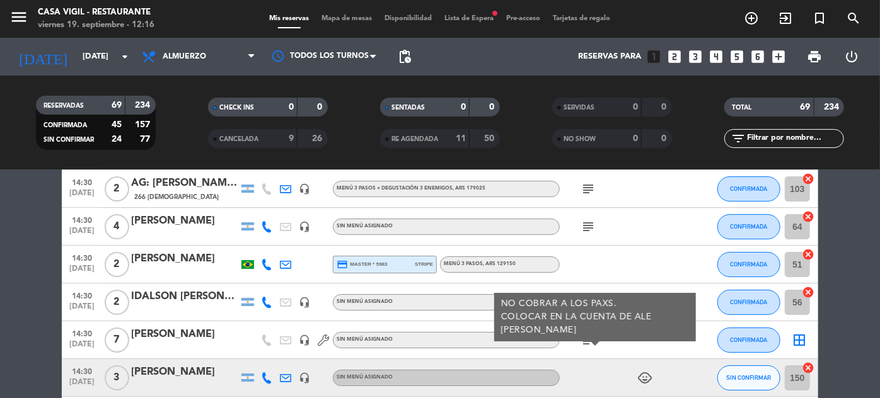
click at [679, 342] on div at bounding box center [690, 339] width 34 height 37
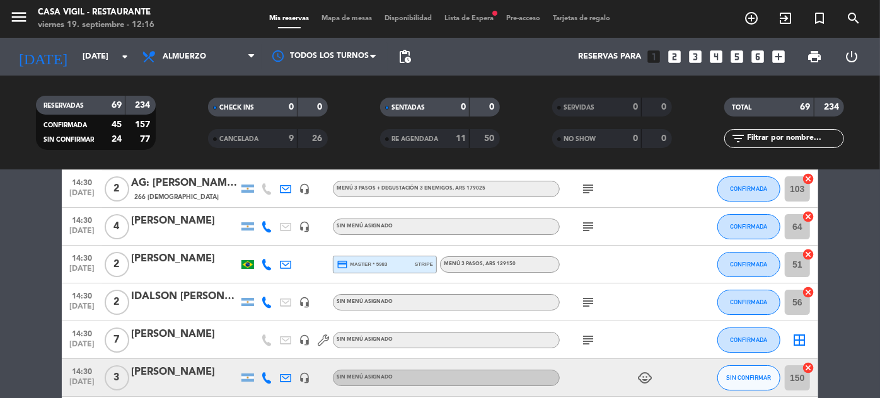
click at [593, 304] on icon "subject" at bounding box center [587, 302] width 15 height 15
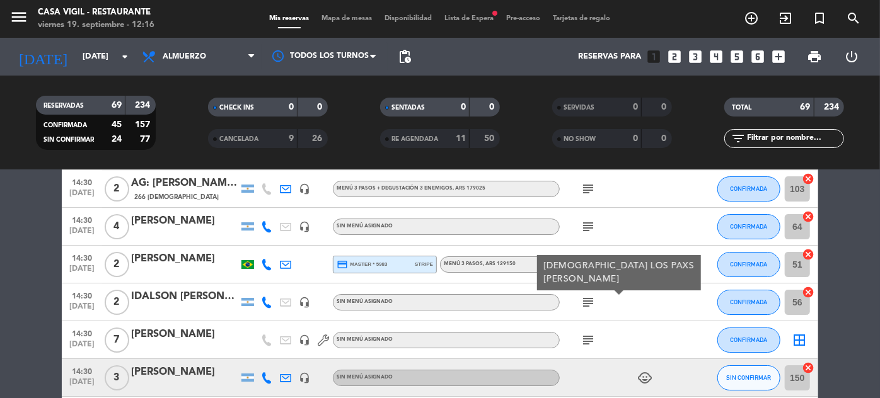
click at [655, 302] on div "subject [DEMOGRAPHIC_DATA] LOS PAXS [PERSON_NAME]" at bounding box center [616, 302] width 113 height 37
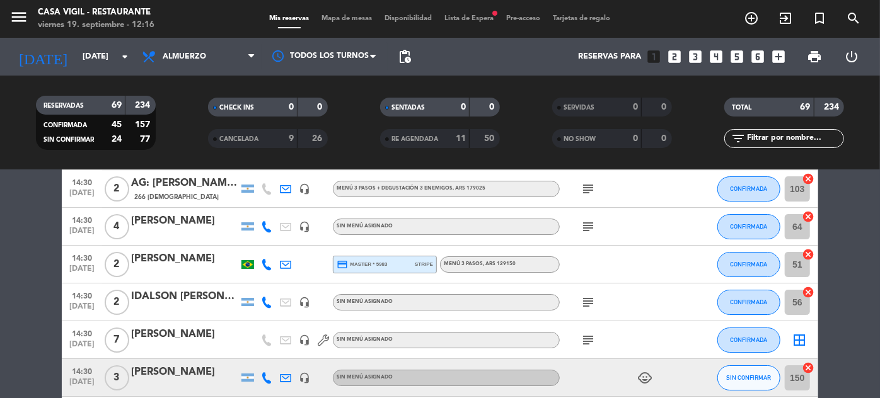
click at [586, 225] on icon "subject" at bounding box center [587, 226] width 15 height 15
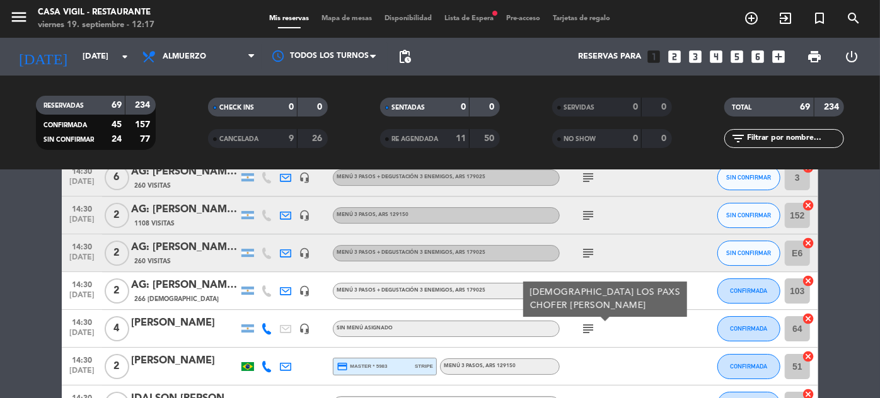
scroll to position [2149, 0]
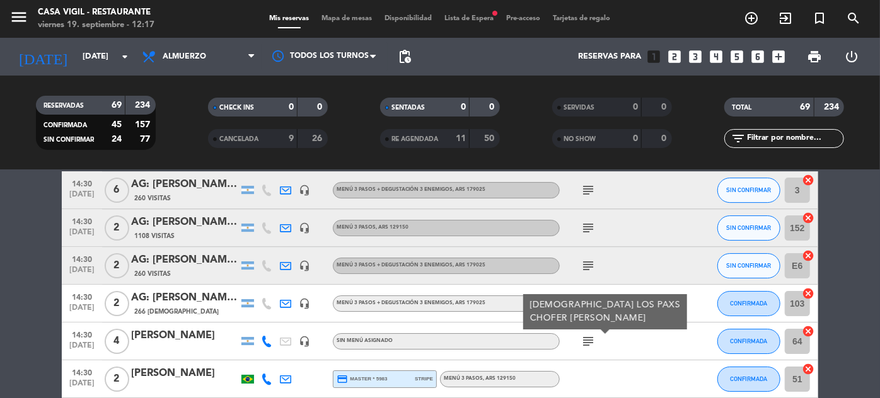
click at [650, 285] on div "subject" at bounding box center [616, 303] width 113 height 37
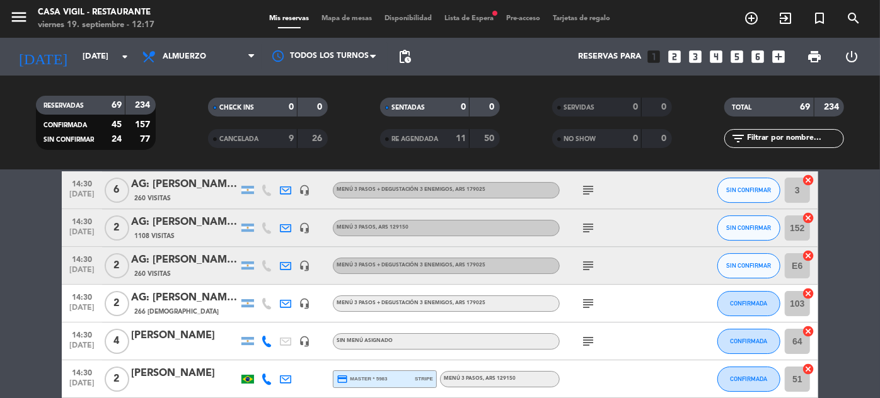
click at [589, 303] on icon "subject" at bounding box center [587, 303] width 15 height 15
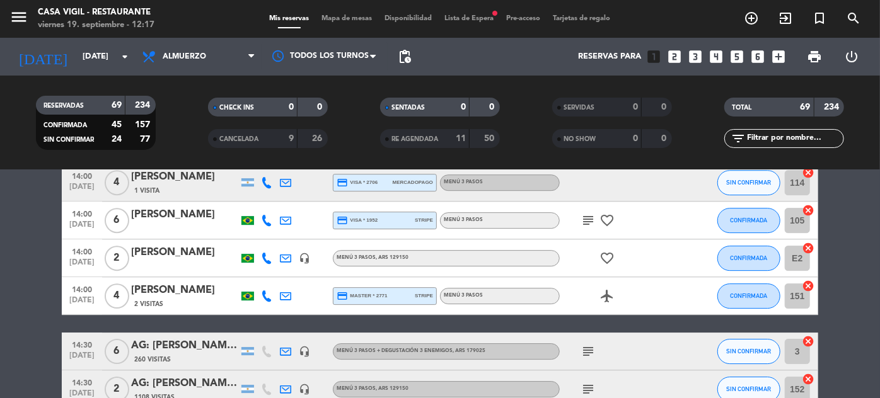
scroll to position [1920, 0]
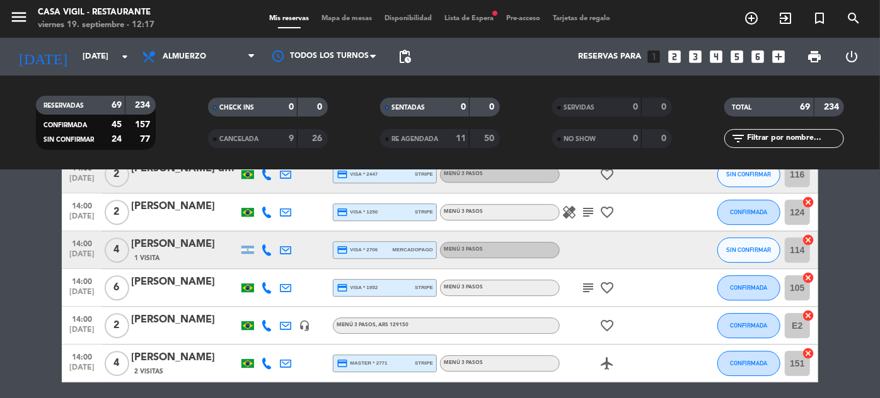
click at [590, 284] on icon "subject" at bounding box center [587, 287] width 15 height 15
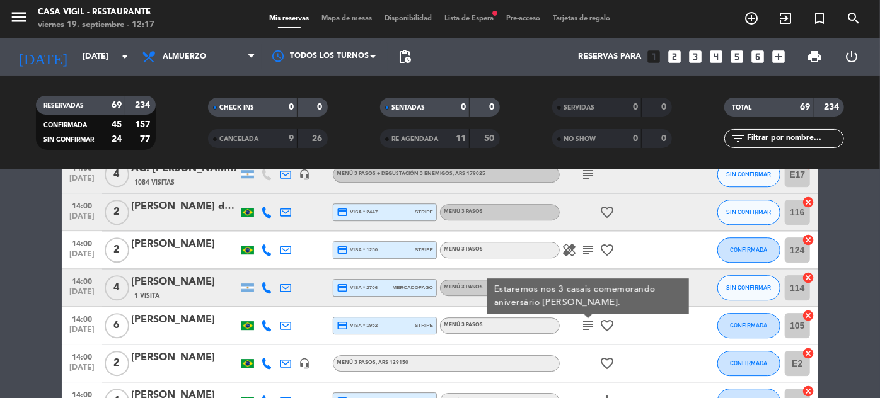
scroll to position [1863, 0]
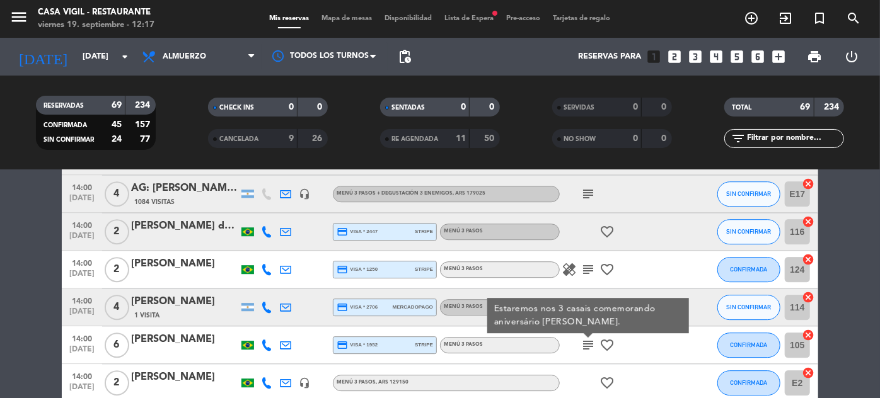
click at [594, 268] on icon "subject" at bounding box center [587, 269] width 15 height 15
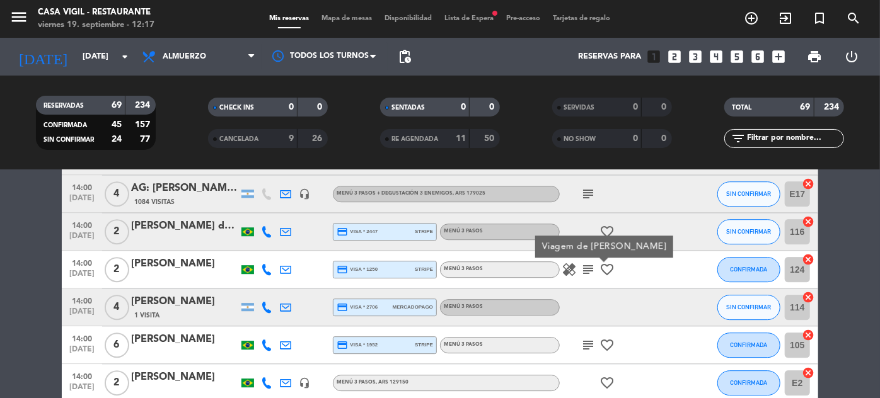
click at [570, 268] on icon "healing" at bounding box center [568, 269] width 15 height 15
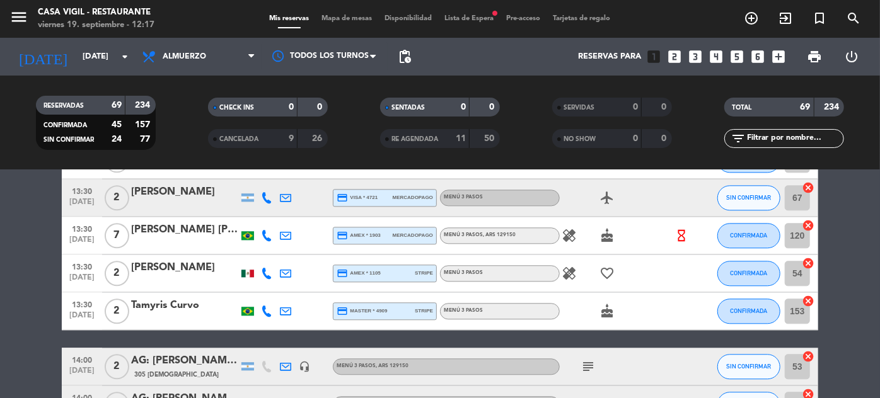
scroll to position [1519, 0]
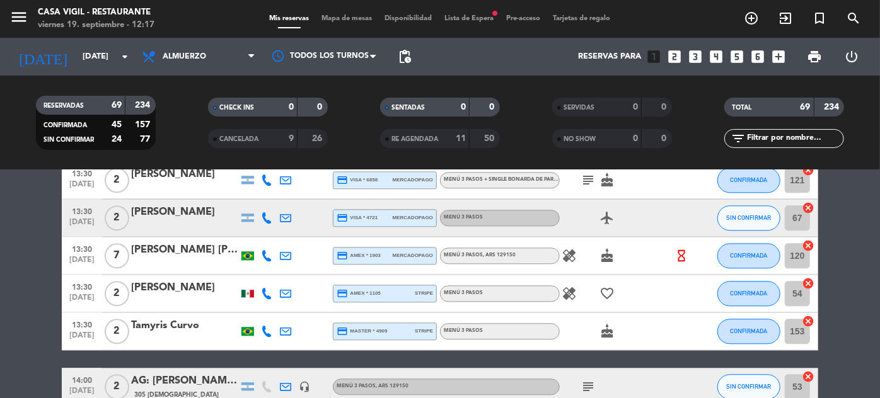
click at [565, 292] on icon "healing" at bounding box center [568, 293] width 15 height 15
click at [571, 258] on icon "healing" at bounding box center [568, 255] width 15 height 15
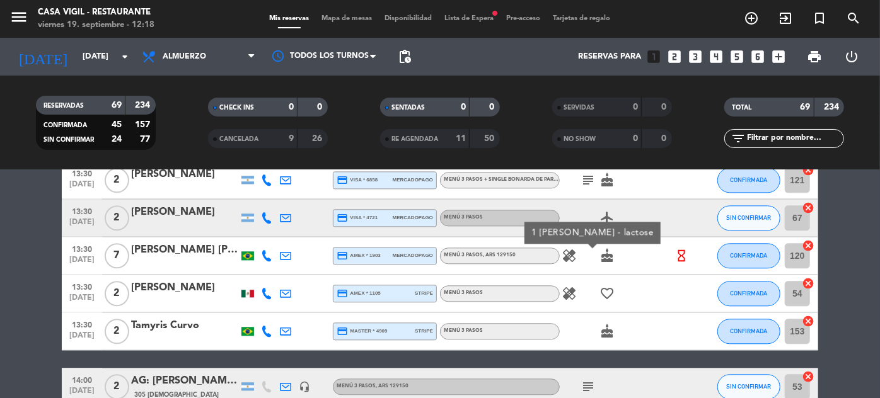
click at [670, 217] on div "airplanemode_active" at bounding box center [616, 217] width 113 height 37
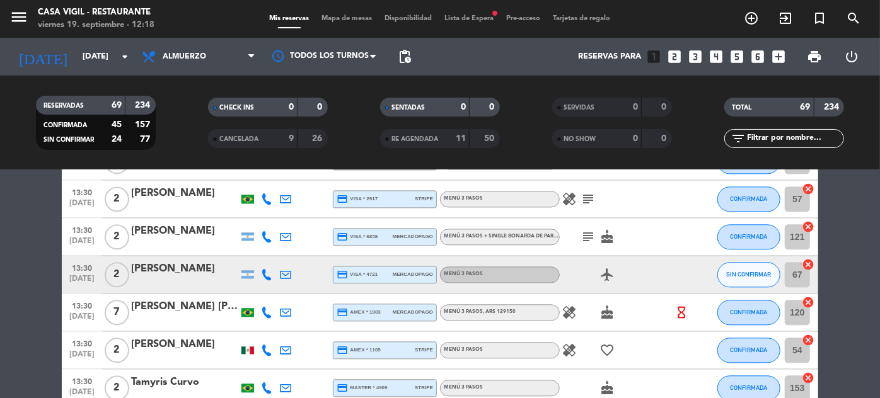
scroll to position [1405, 0]
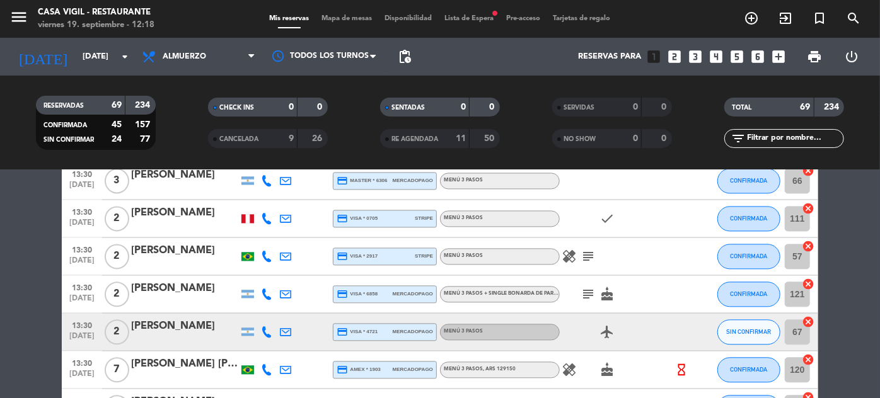
click at [582, 294] on icon "subject" at bounding box center [587, 294] width 15 height 15
click at [686, 208] on div at bounding box center [690, 218] width 34 height 37
click at [572, 253] on icon "healing" at bounding box center [568, 256] width 15 height 15
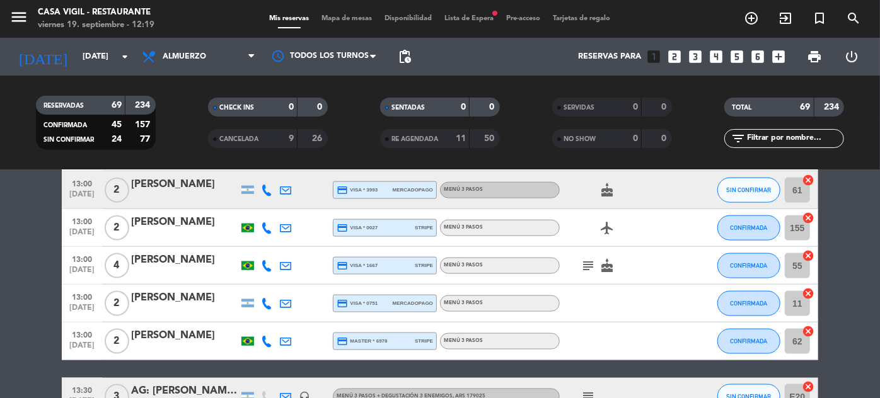
scroll to position [832, 0]
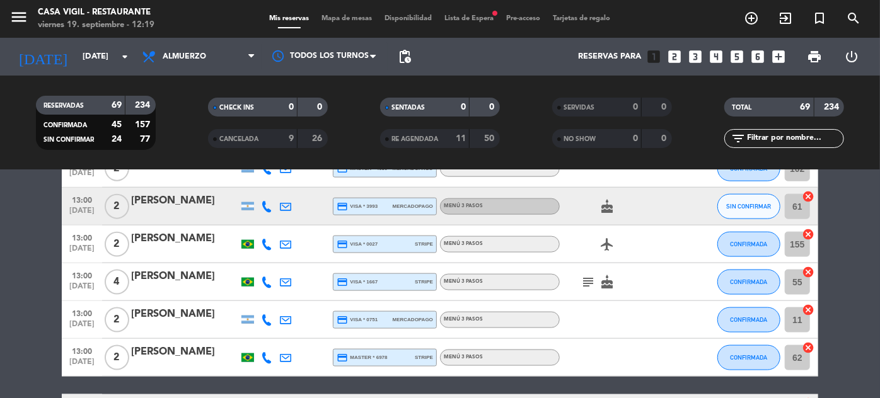
click at [594, 280] on icon "subject" at bounding box center [587, 282] width 15 height 15
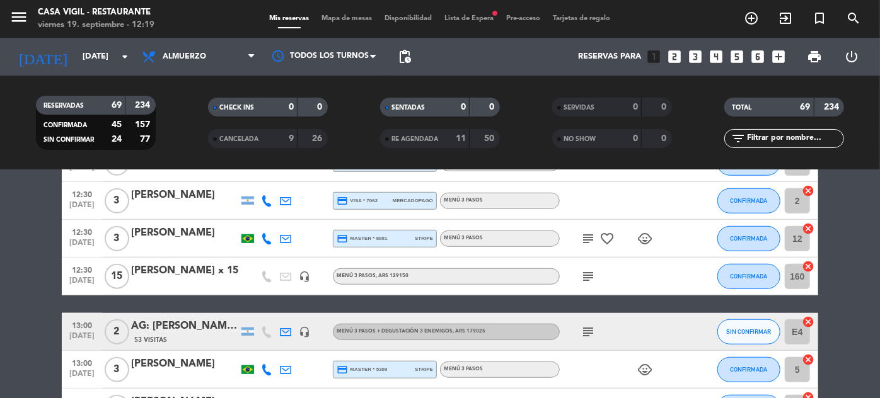
scroll to position [488, 0]
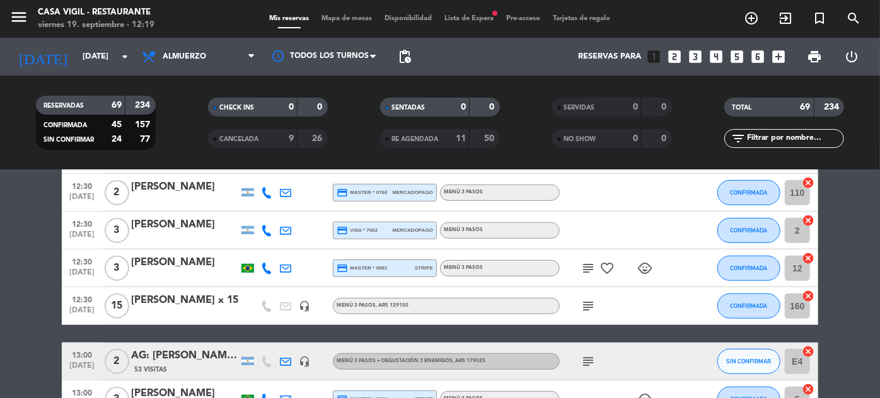
click at [591, 303] on icon "subject" at bounding box center [587, 306] width 15 height 15
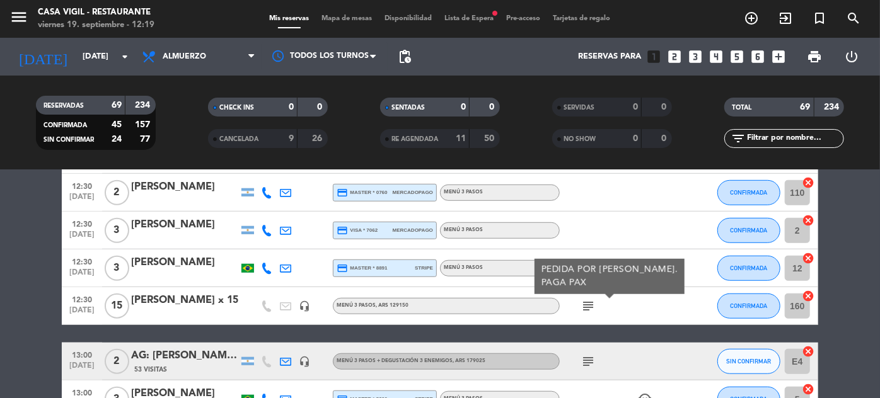
click at [637, 310] on div "subject PEDIDA POR [PERSON_NAME]. PAGA PAX" at bounding box center [616, 305] width 113 height 37
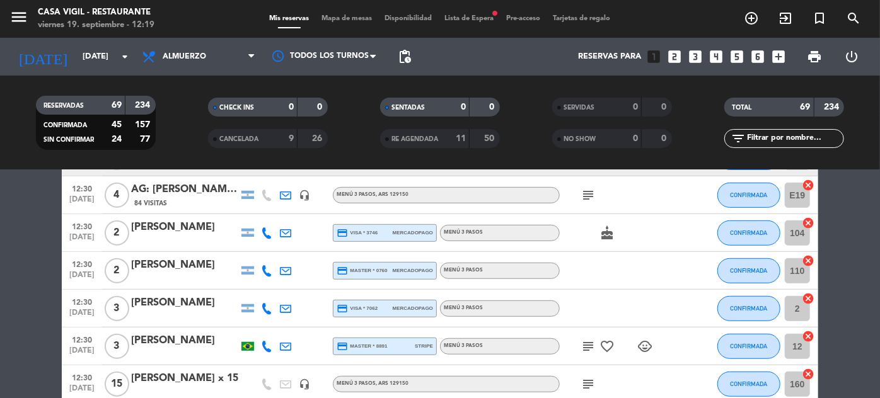
scroll to position [373, 0]
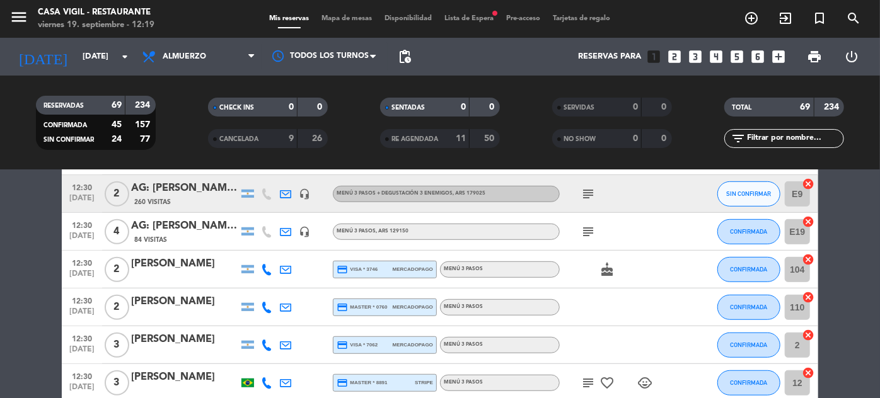
click at [591, 376] on icon "subject" at bounding box center [587, 383] width 15 height 15
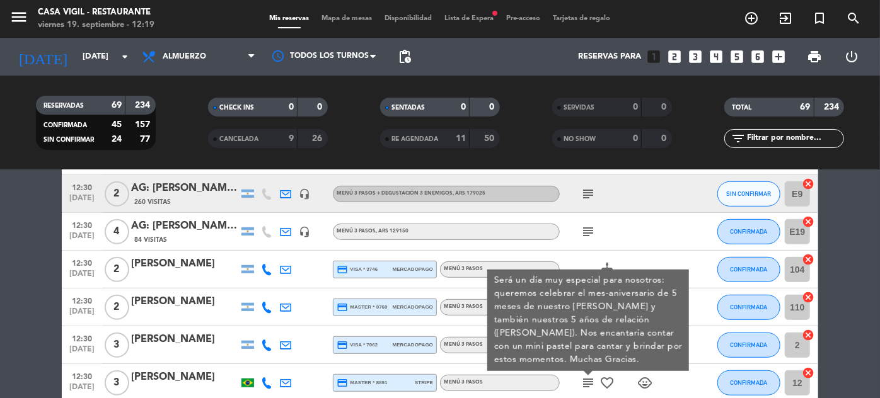
click at [645, 253] on div "cake" at bounding box center [616, 269] width 113 height 37
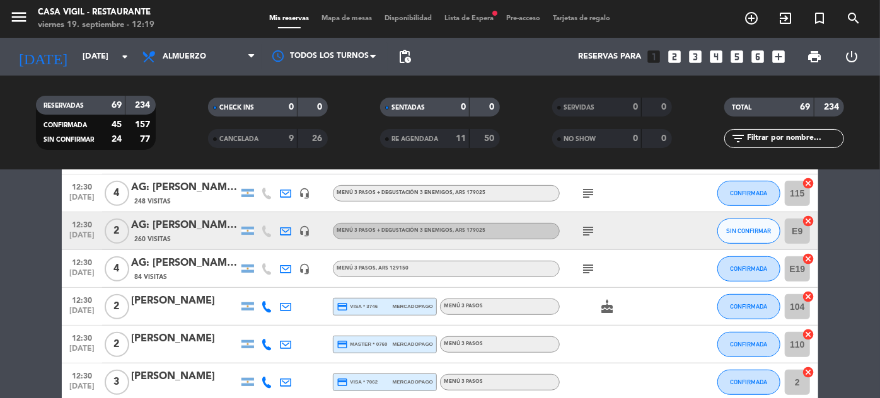
scroll to position [316, 0]
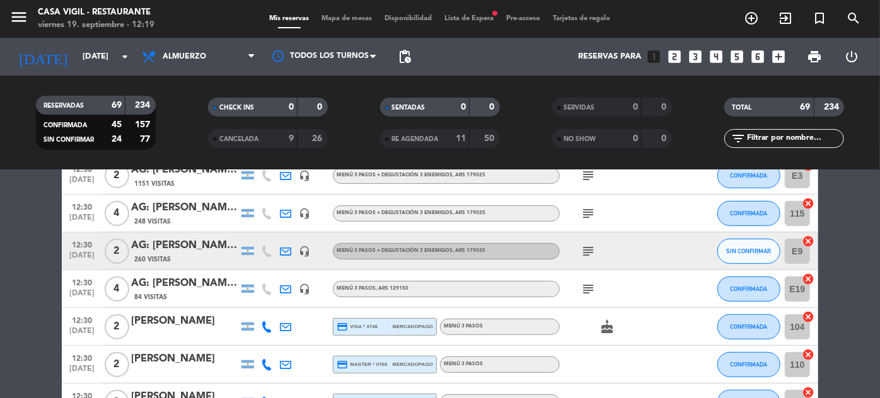
click at [585, 290] on icon "subject" at bounding box center [587, 289] width 15 height 15
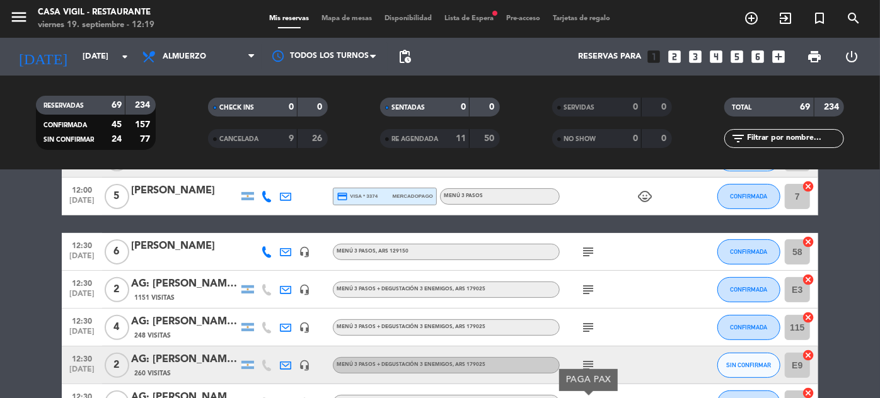
scroll to position [144, 0]
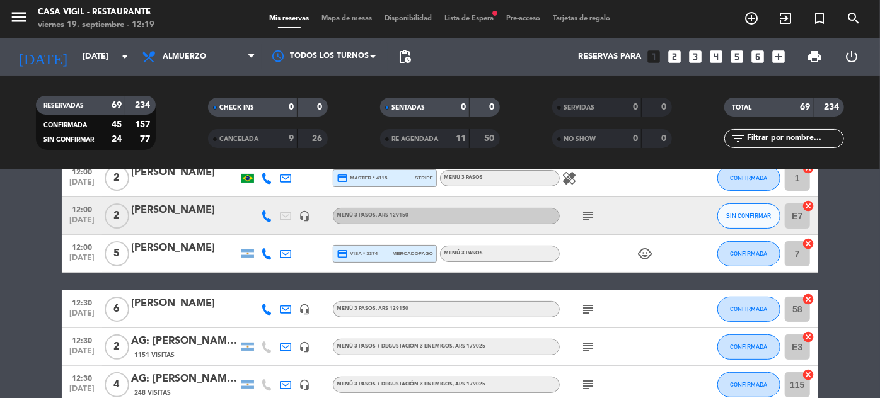
click at [591, 308] on icon "subject" at bounding box center [587, 309] width 15 height 15
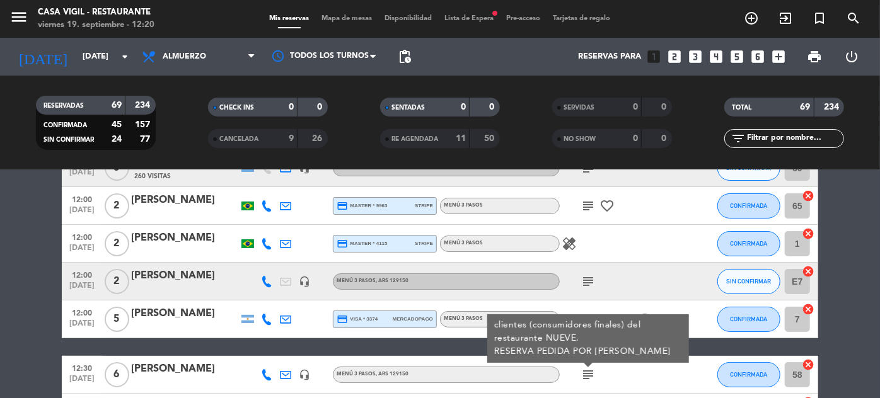
scroll to position [30, 0]
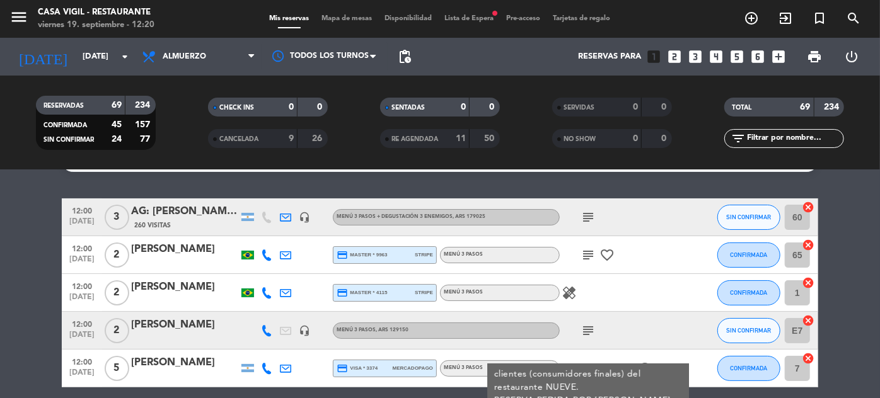
click at [626, 327] on div "subject" at bounding box center [616, 330] width 113 height 37
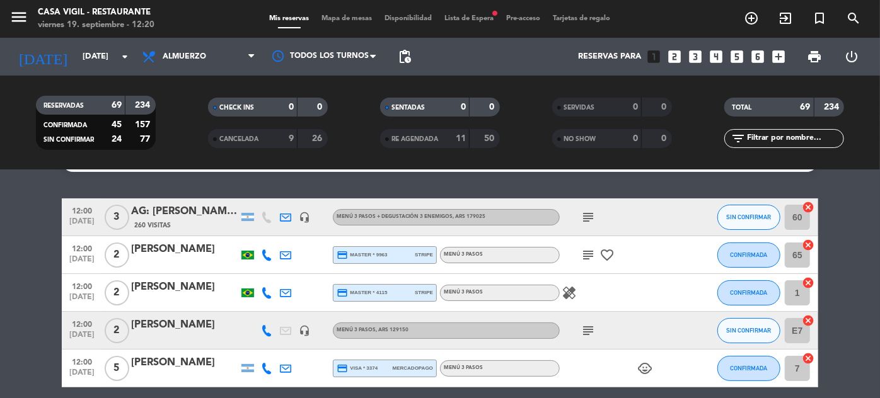
click at [590, 332] on icon "subject" at bounding box center [587, 330] width 15 height 15
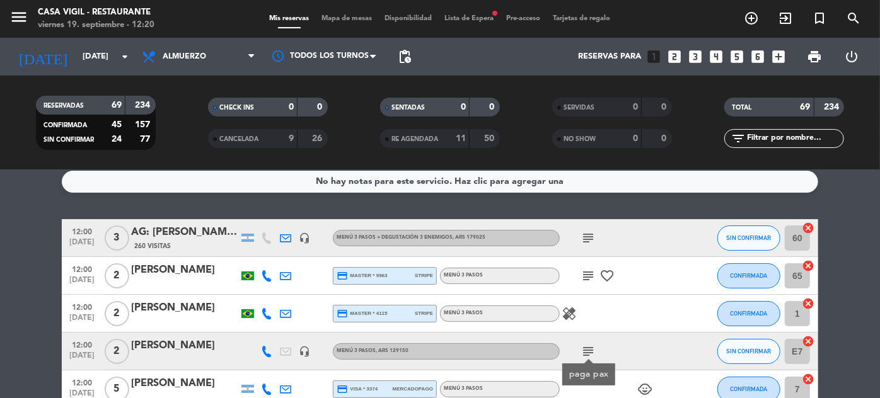
scroll to position [0, 0]
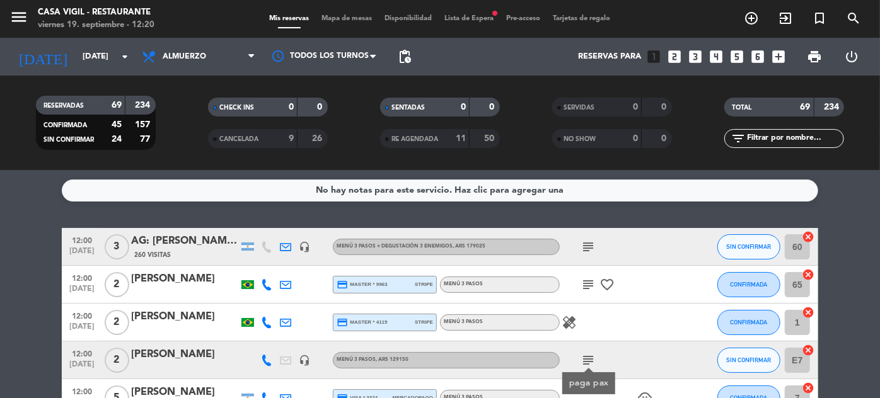
click at [567, 322] on icon "healing" at bounding box center [568, 322] width 15 height 15
click at [585, 279] on icon "subject" at bounding box center [587, 284] width 15 height 15
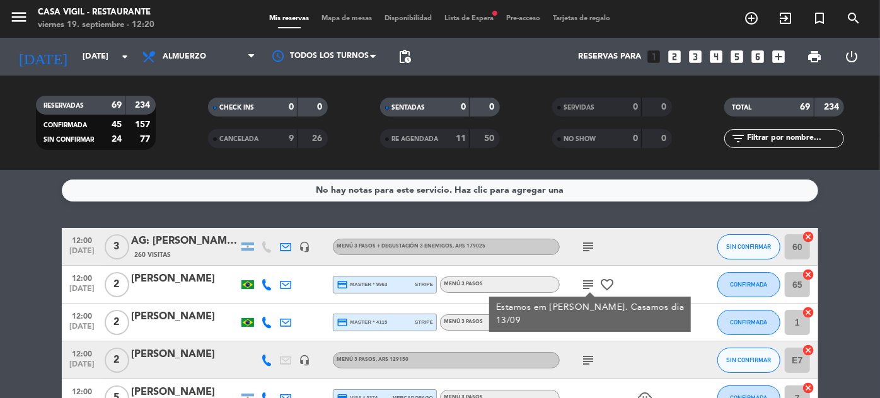
click at [589, 248] on icon "subject" at bounding box center [587, 246] width 15 height 15
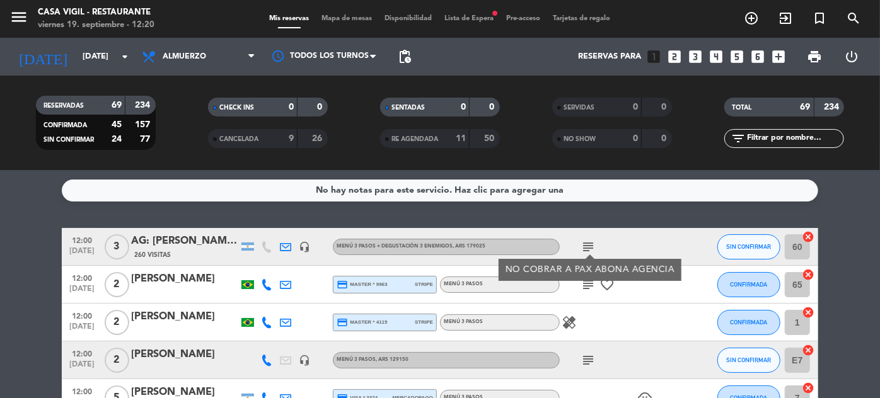
click at [621, 349] on div "subject" at bounding box center [616, 360] width 113 height 37
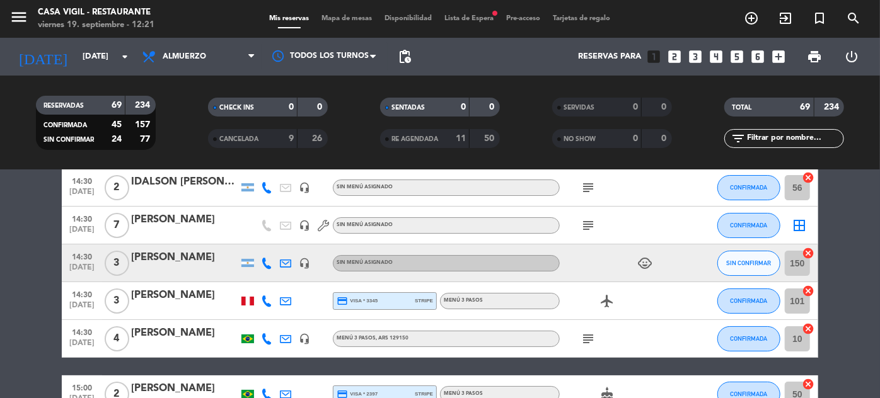
scroll to position [2263, 0]
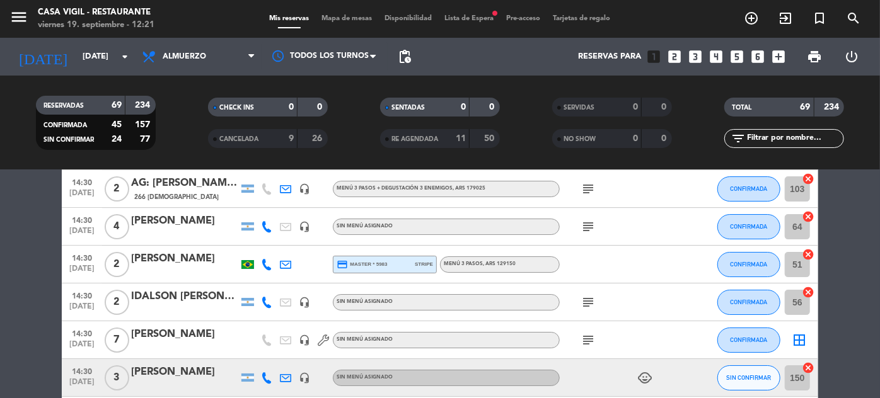
click at [643, 375] on icon "child_care" at bounding box center [644, 378] width 15 height 15
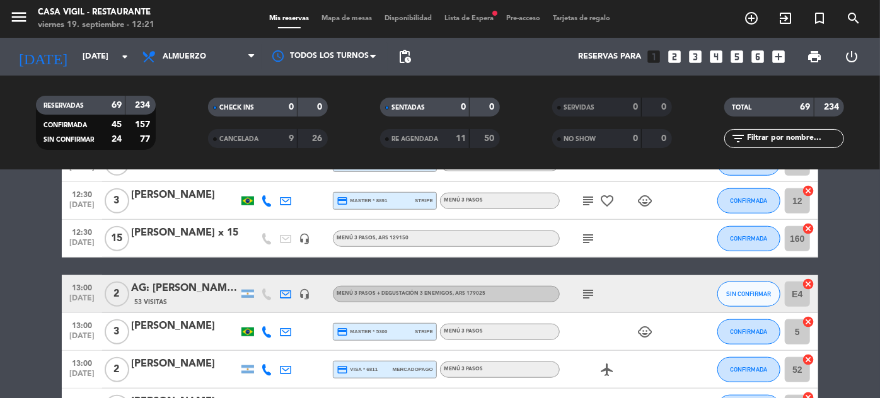
scroll to position [545, 0]
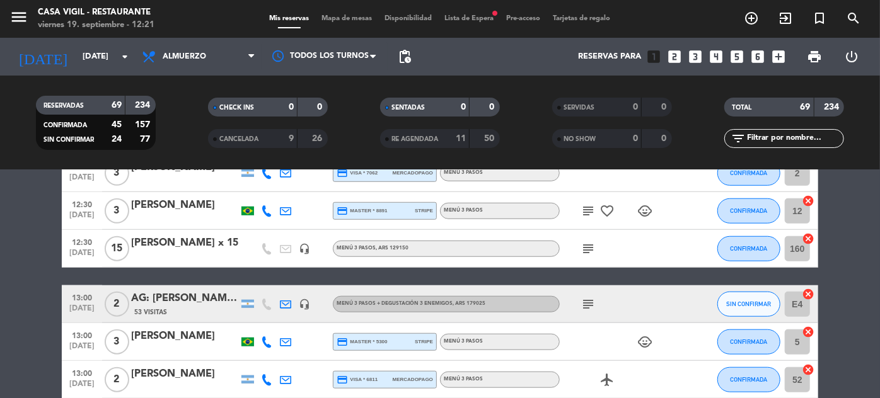
click at [648, 338] on icon "child_care" at bounding box center [644, 342] width 15 height 15
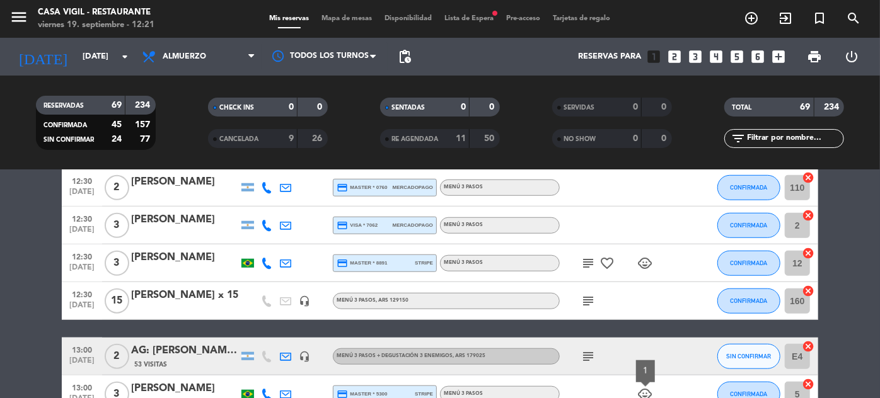
scroll to position [430, 0]
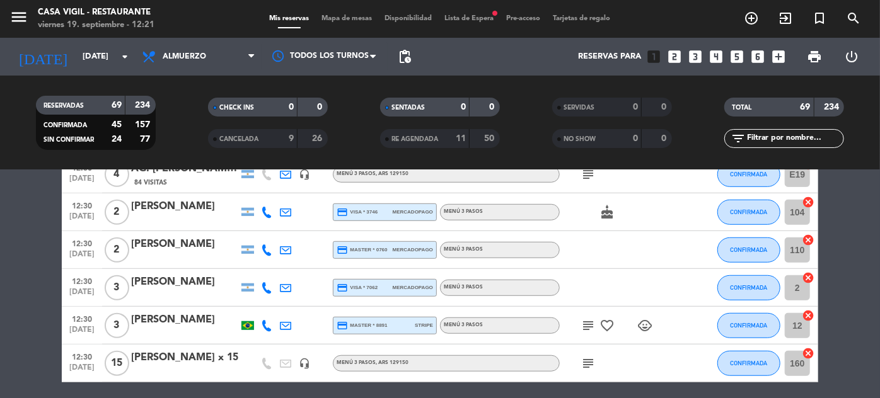
click at [646, 322] on icon "child_care" at bounding box center [644, 325] width 15 height 15
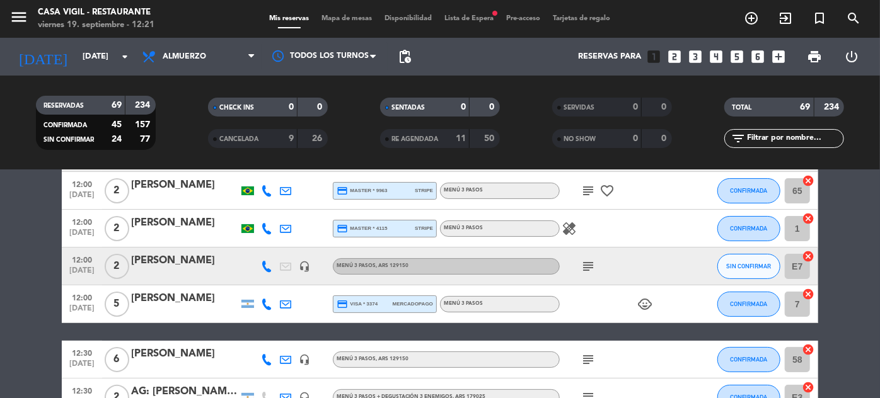
scroll to position [87, 0]
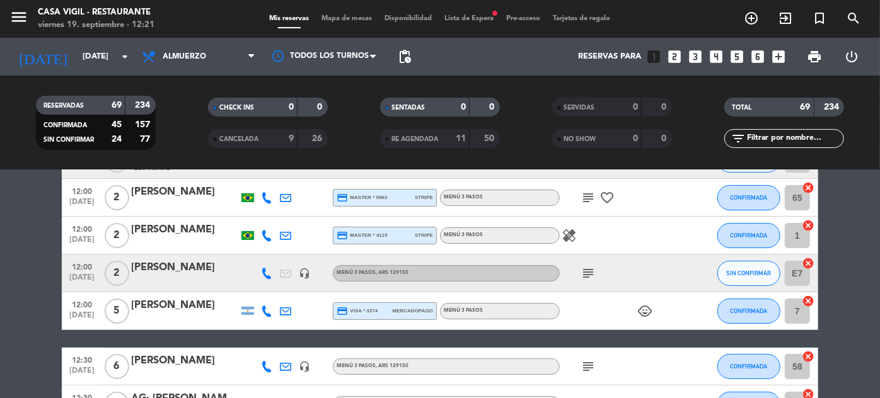
click at [648, 309] on icon "child_care" at bounding box center [644, 311] width 15 height 15
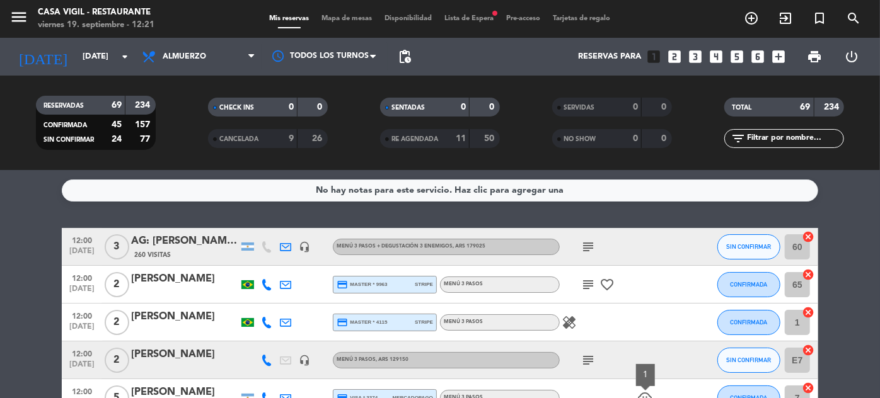
scroll to position [0, 0]
drag, startPoint x: 19, startPoint y: 18, endPoint x: 192, endPoint y: 33, distance: 173.9
click at [19, 18] on icon "menu" at bounding box center [18, 17] width 19 height 19
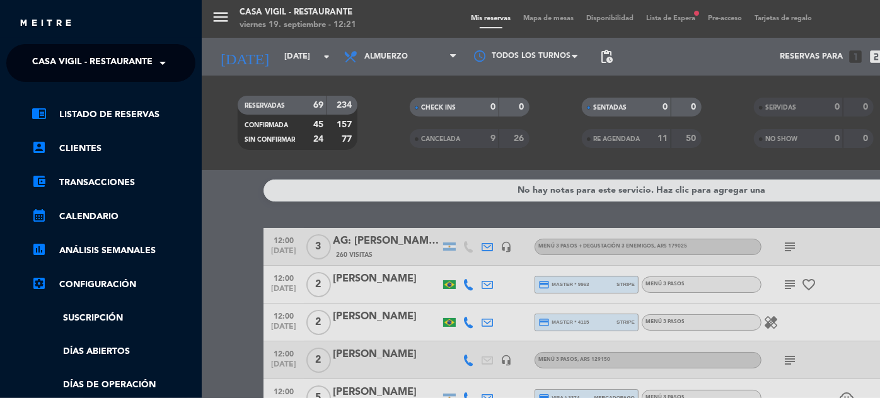
click at [161, 63] on span at bounding box center [165, 63] width 21 height 26
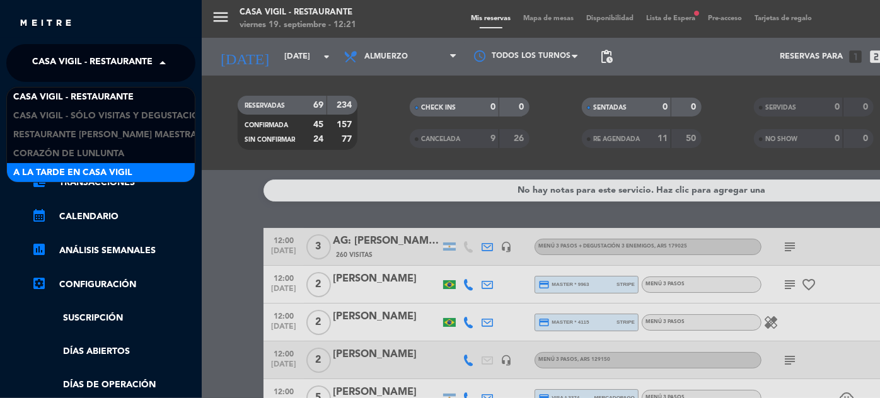
click at [98, 171] on span "A la tarde en Casa Vigil" at bounding box center [72, 173] width 119 height 14
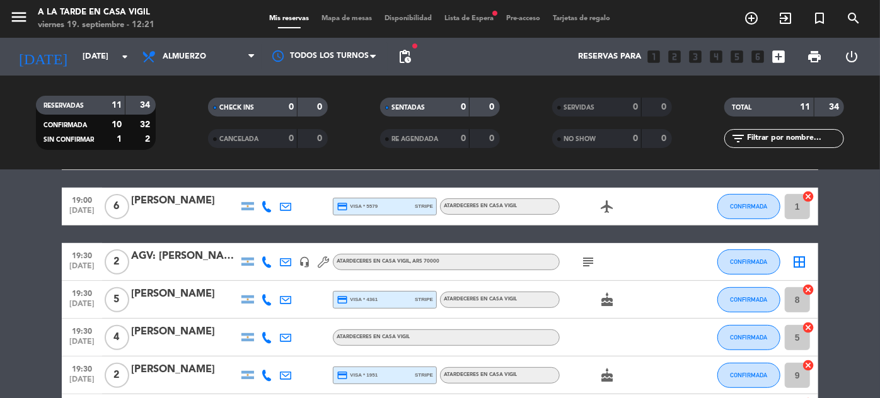
scroll to position [229, 0]
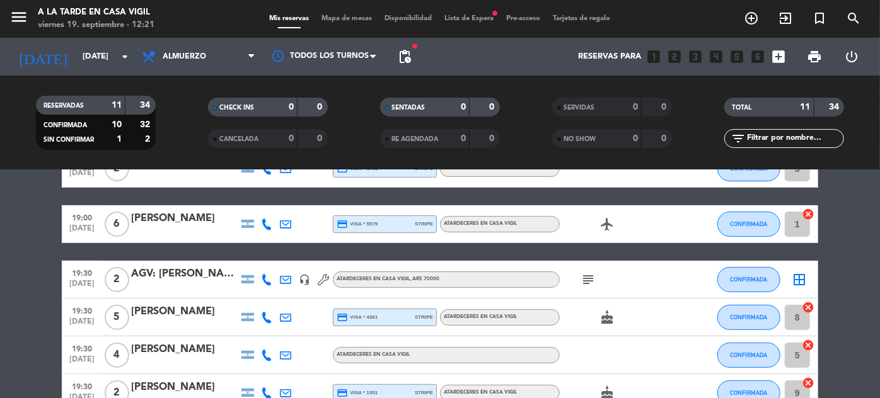
click at [590, 277] on icon "subject" at bounding box center [587, 279] width 15 height 15
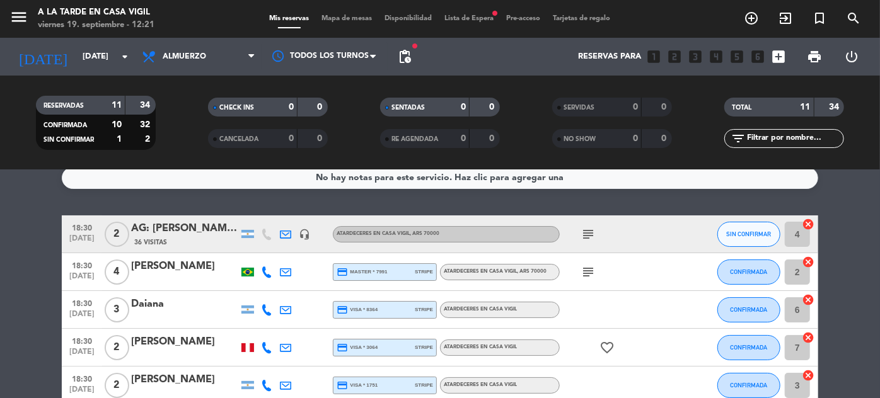
scroll to position [0, 0]
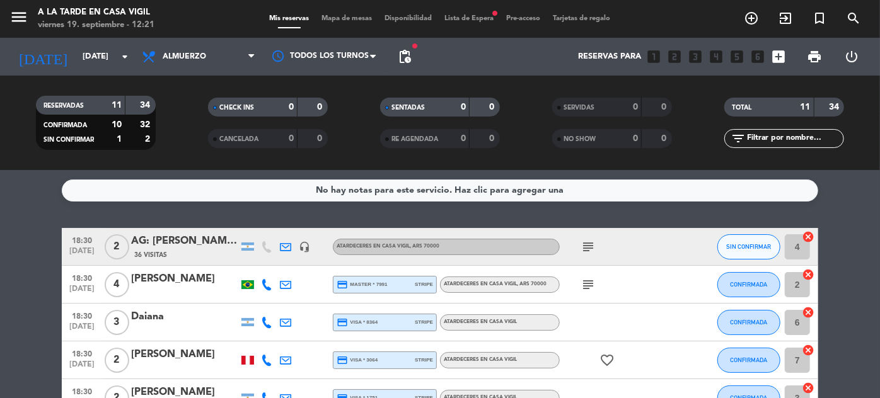
click at [584, 289] on icon "subject" at bounding box center [587, 284] width 15 height 15
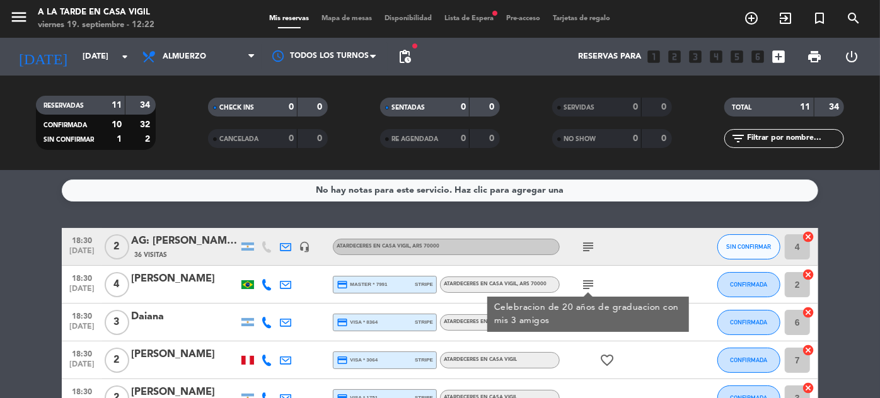
click at [594, 248] on icon "subject" at bounding box center [587, 246] width 15 height 15
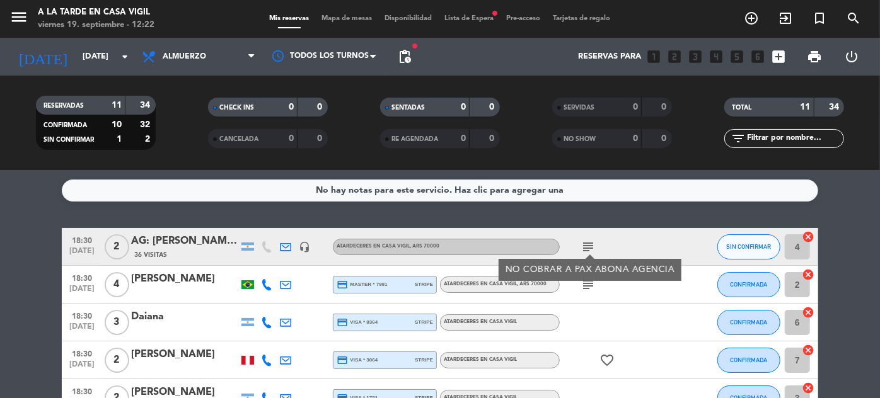
click at [682, 324] on div at bounding box center [690, 322] width 34 height 37
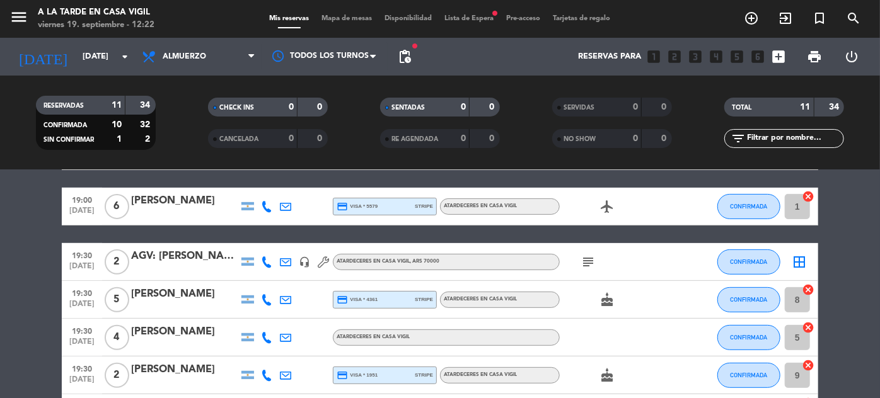
scroll to position [229, 0]
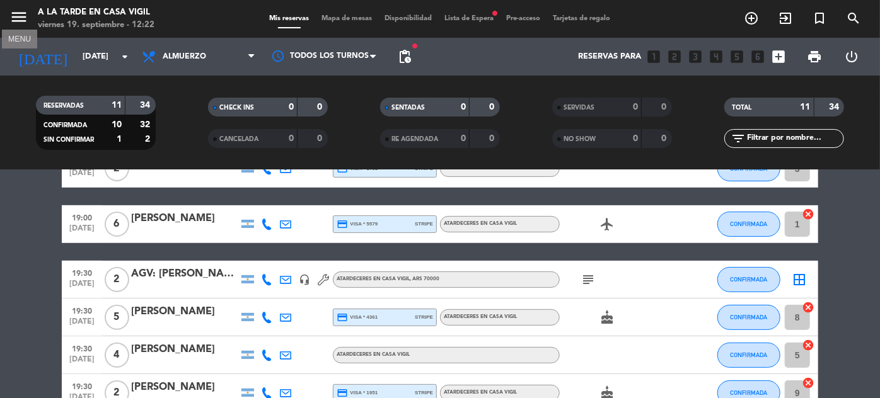
click at [21, 15] on icon "menu" at bounding box center [18, 17] width 19 height 19
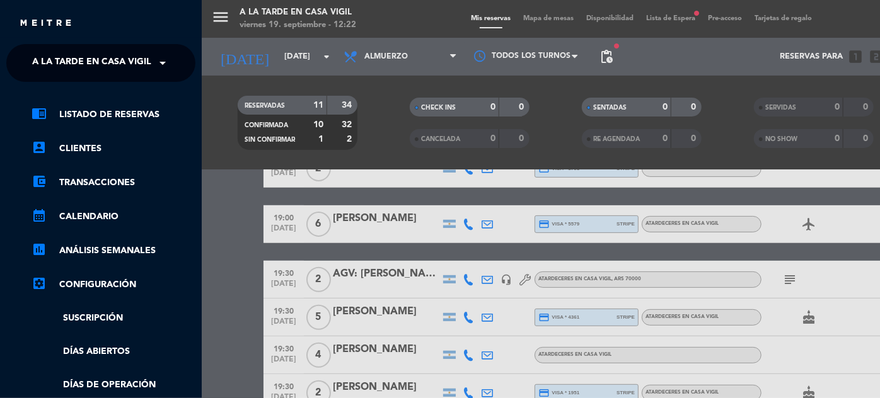
click at [129, 67] on span "A la tarde en Casa Vigil" at bounding box center [91, 63] width 119 height 26
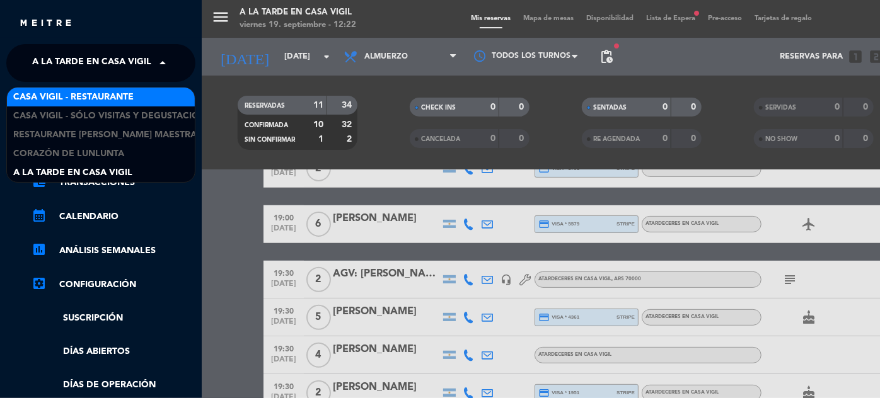
click at [124, 99] on span "Casa Vigil - Restaurante" at bounding box center [73, 97] width 120 height 14
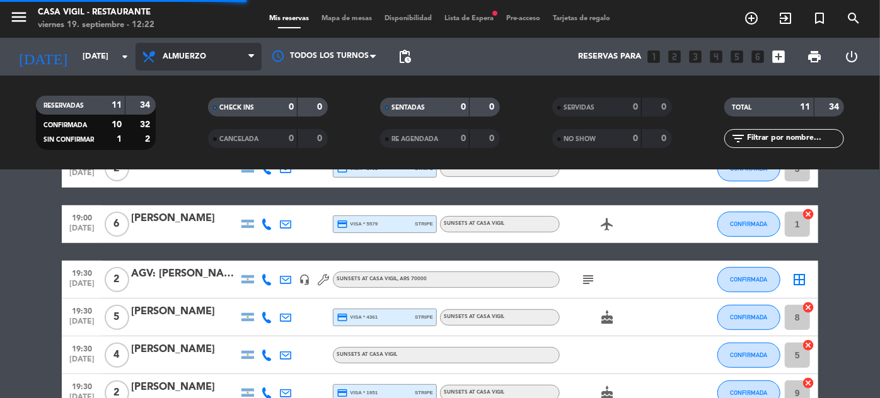
click at [198, 54] on span "Almuerzo" at bounding box center [184, 56] width 43 height 9
click at [181, 143] on div "menu Casa [PERSON_NAME] - Restaurante [DATE] 19. septiembre - 12:22 Mis reserva…" at bounding box center [440, 85] width 880 height 170
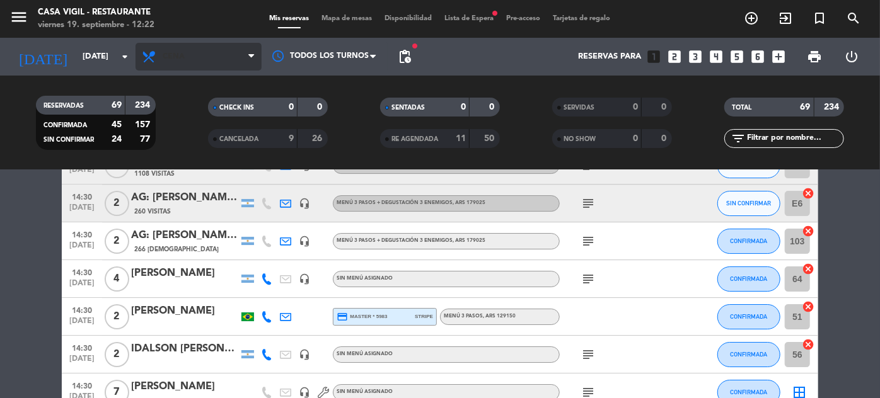
scroll to position [2234, 0]
